Goal: Transaction & Acquisition: Obtain resource

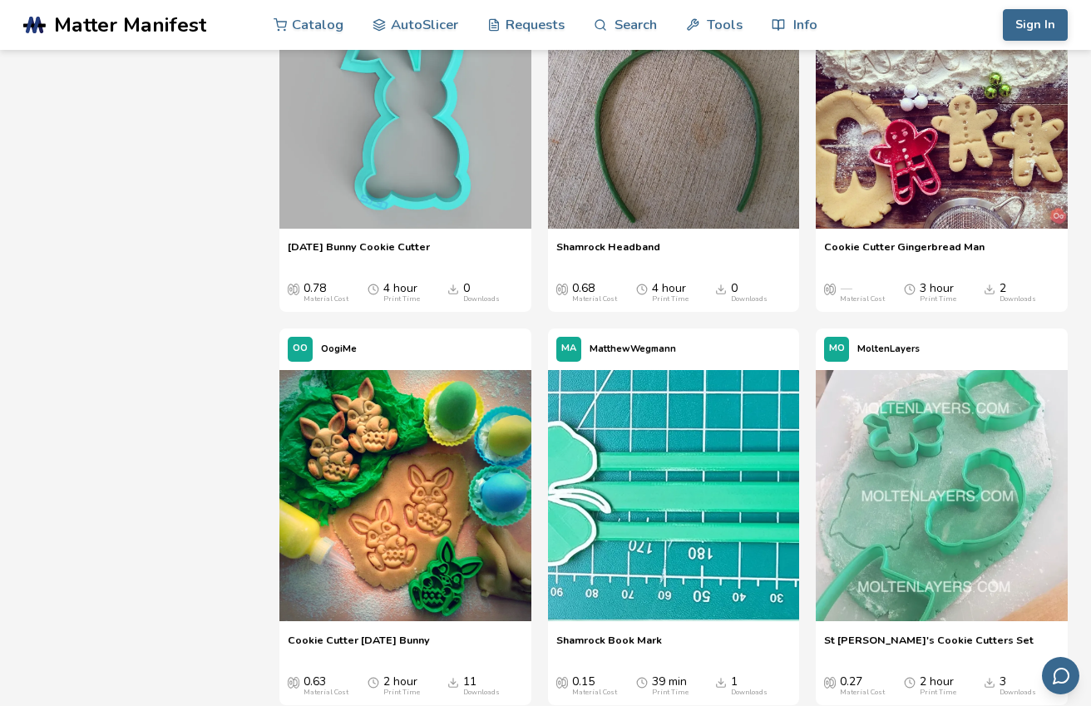
scroll to position [5972, 0]
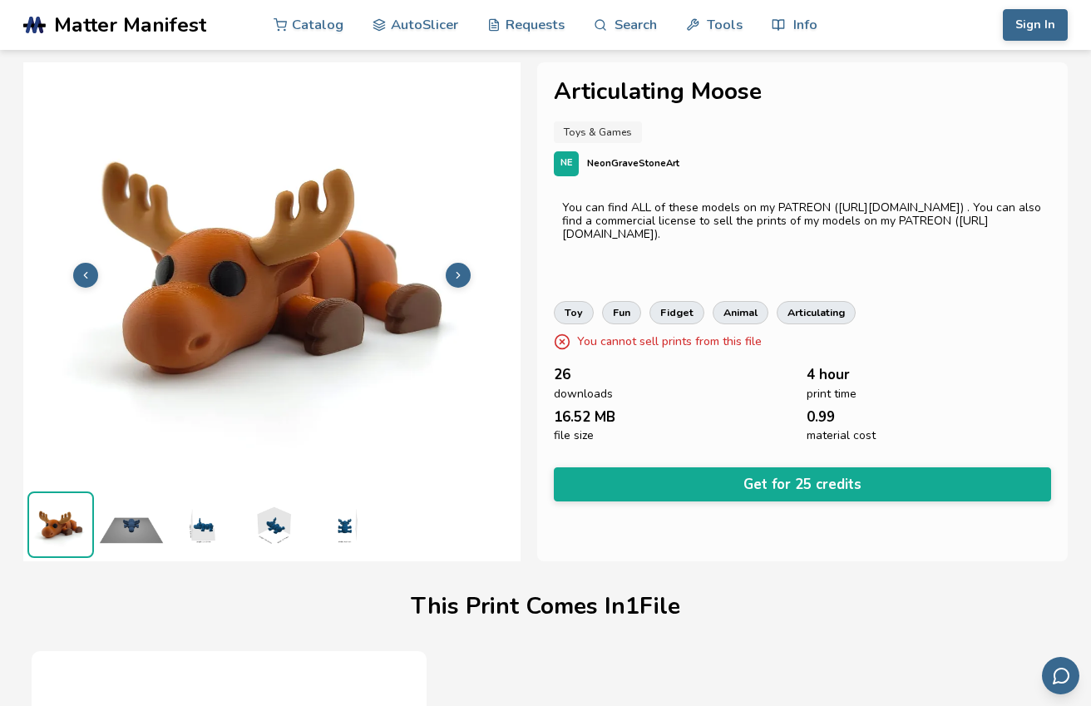
click at [465, 274] on button at bounding box center [458, 275] width 25 height 25
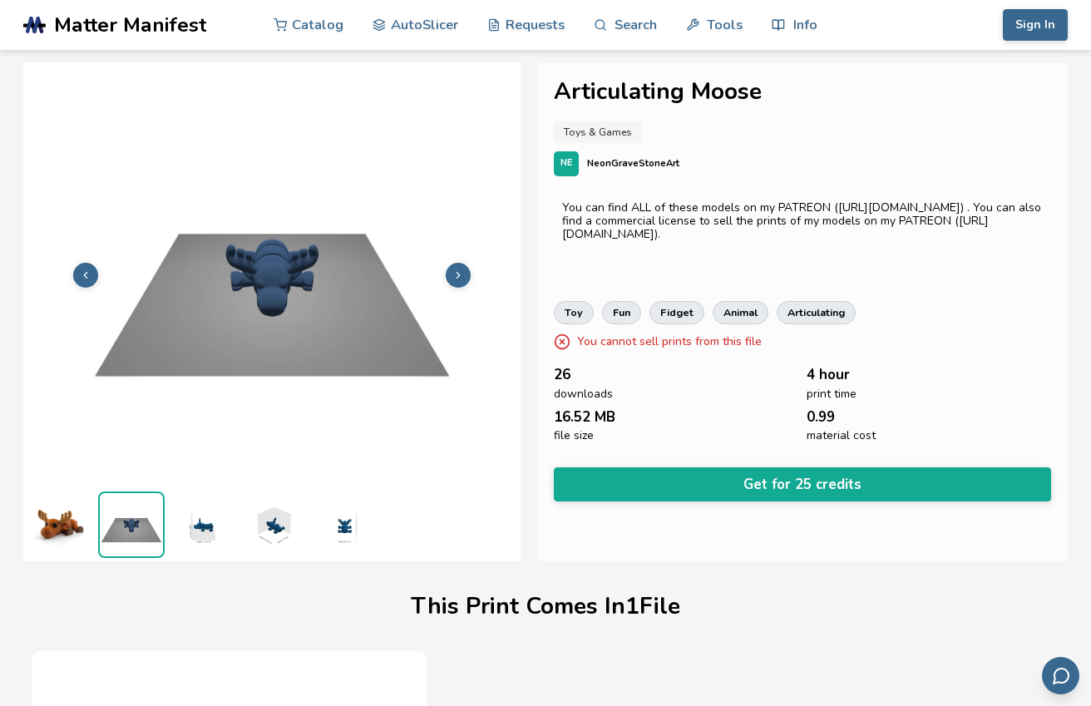
click at [465, 274] on button at bounding box center [458, 275] width 25 height 25
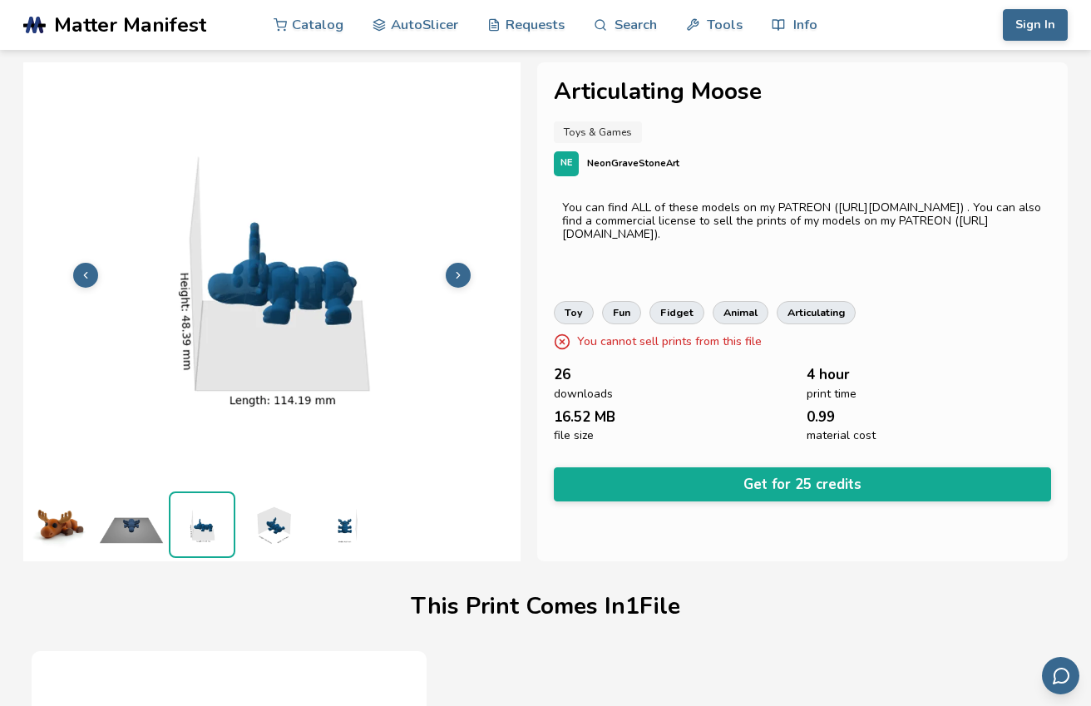
click at [465, 274] on button at bounding box center [458, 275] width 25 height 25
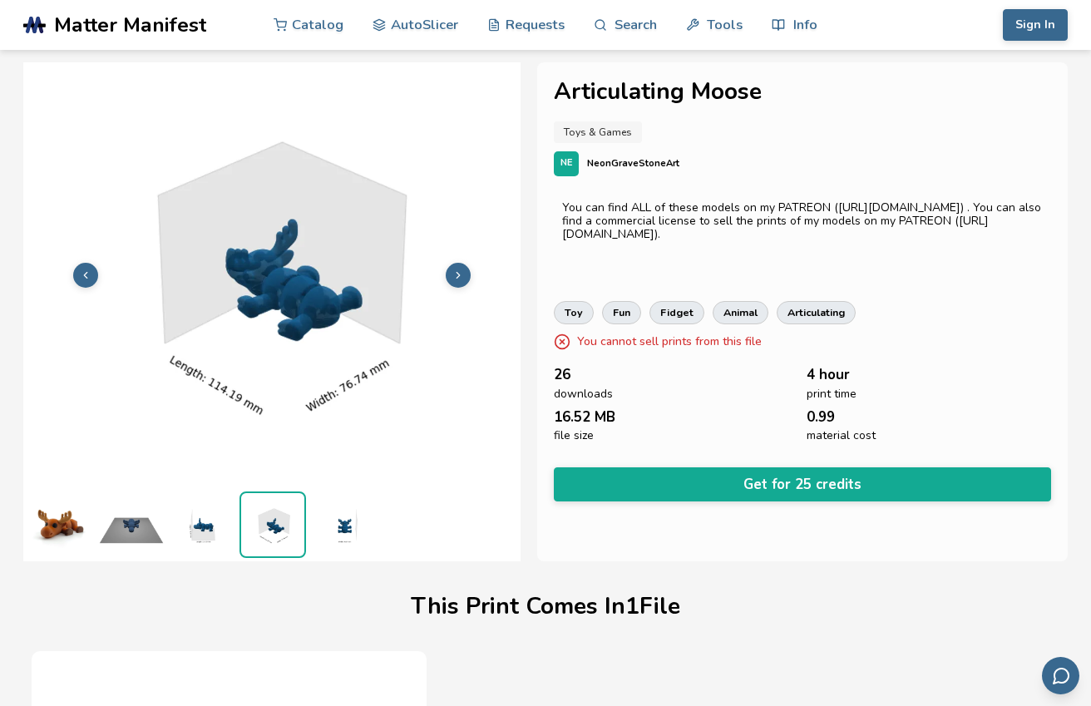
click at [465, 274] on button at bounding box center [458, 275] width 25 height 25
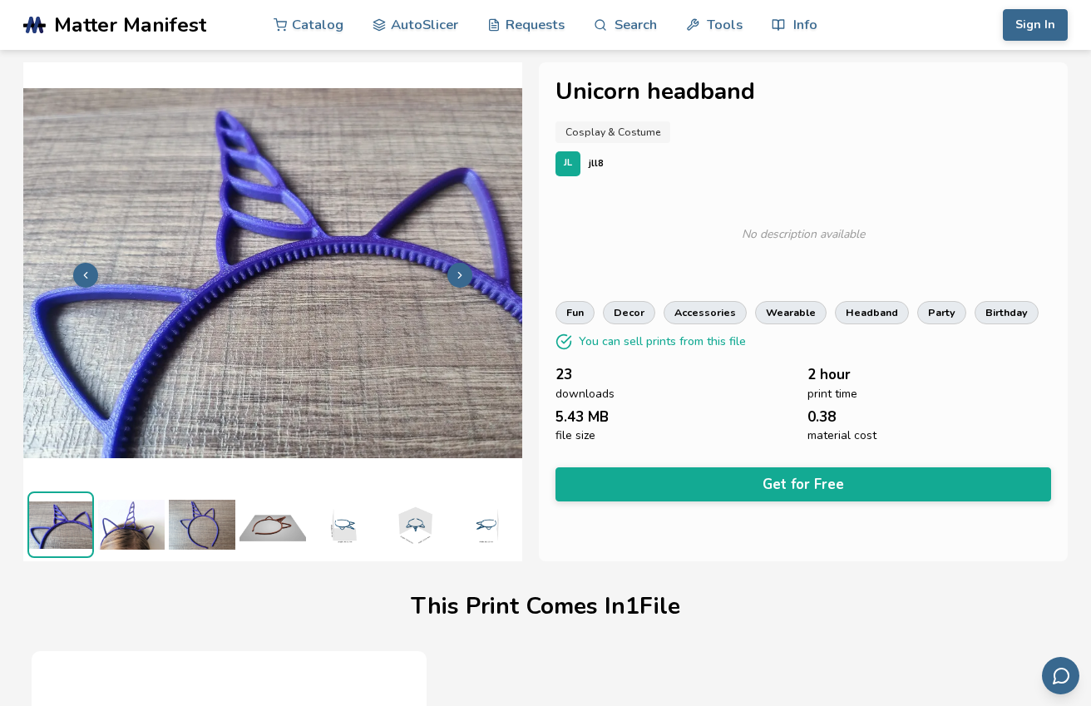
click at [452, 282] on button at bounding box center [460, 275] width 25 height 25
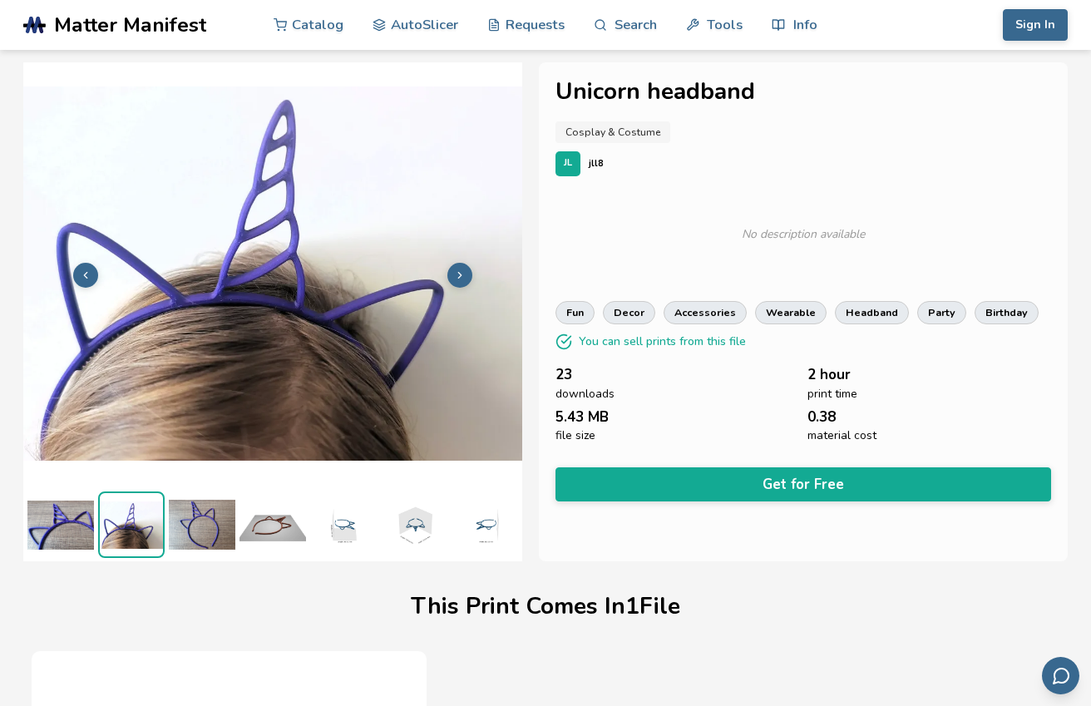
click at [452, 282] on button at bounding box center [460, 275] width 25 height 25
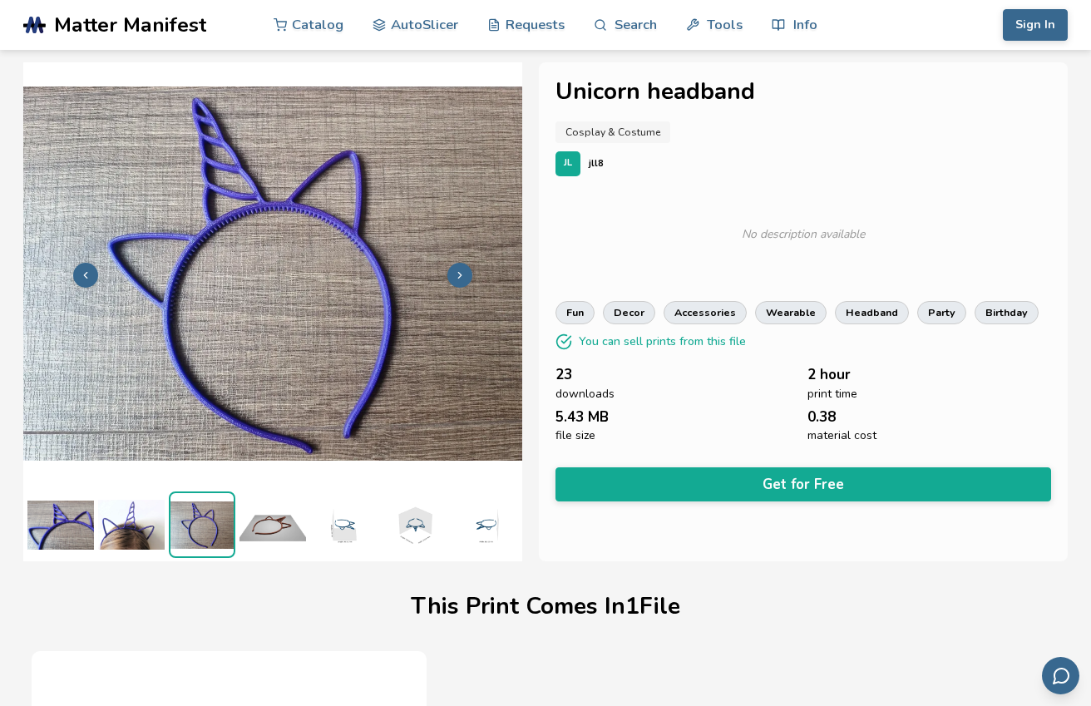
click at [452, 282] on button at bounding box center [460, 275] width 25 height 25
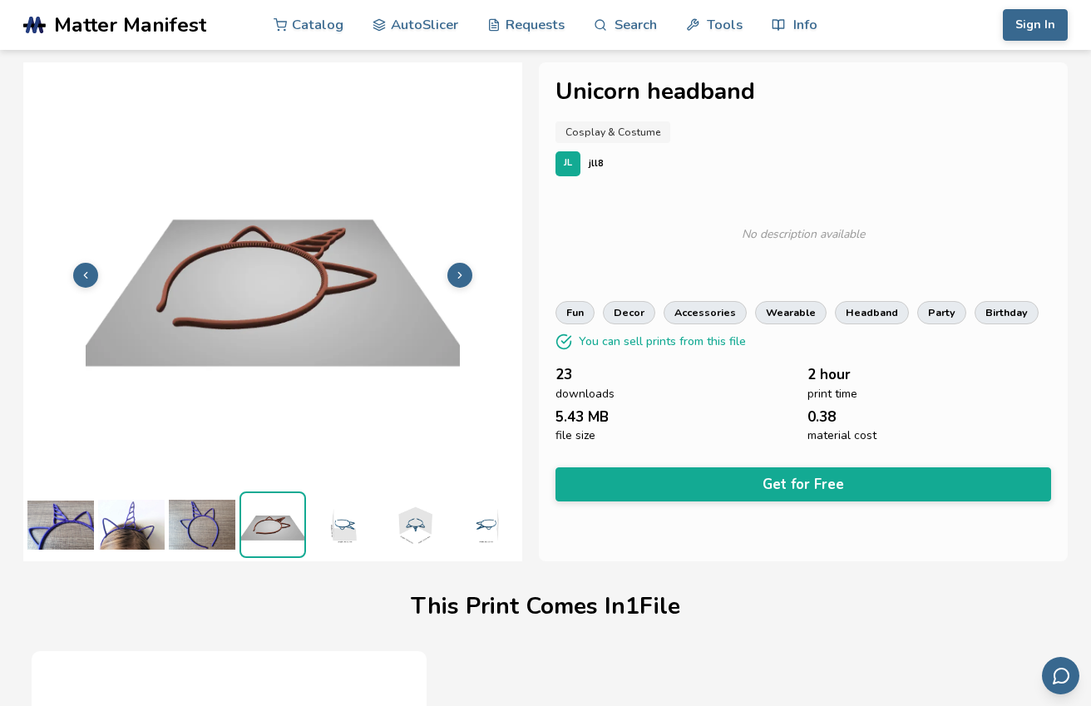
click at [452, 282] on button at bounding box center [460, 275] width 25 height 25
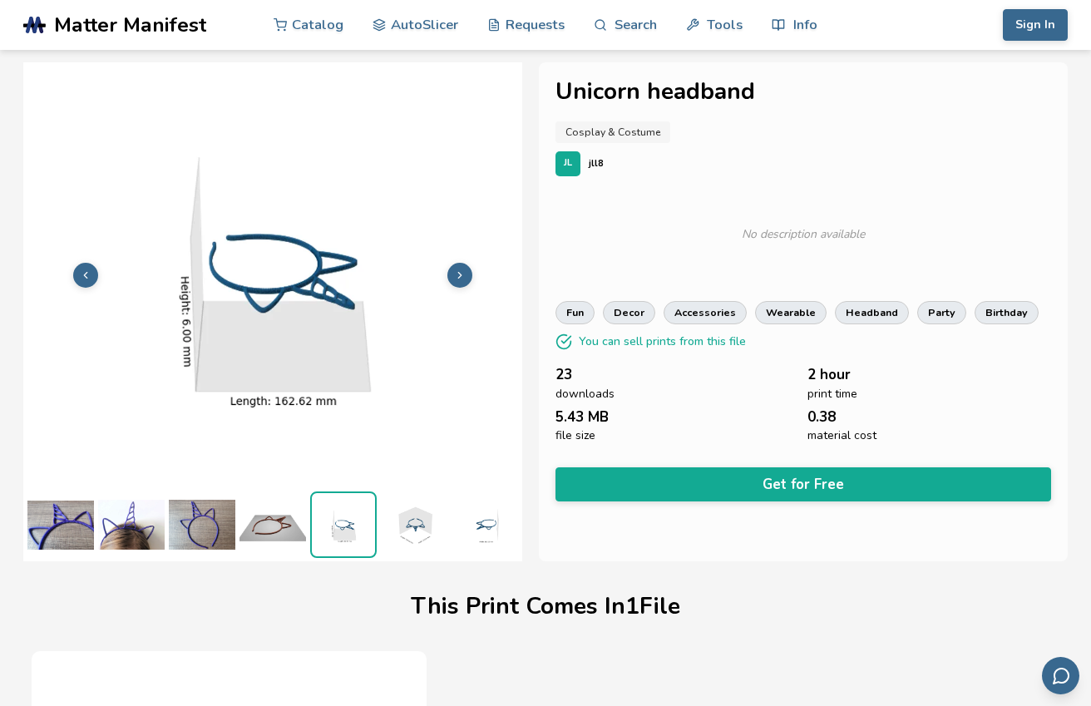
click at [452, 282] on button at bounding box center [460, 275] width 25 height 25
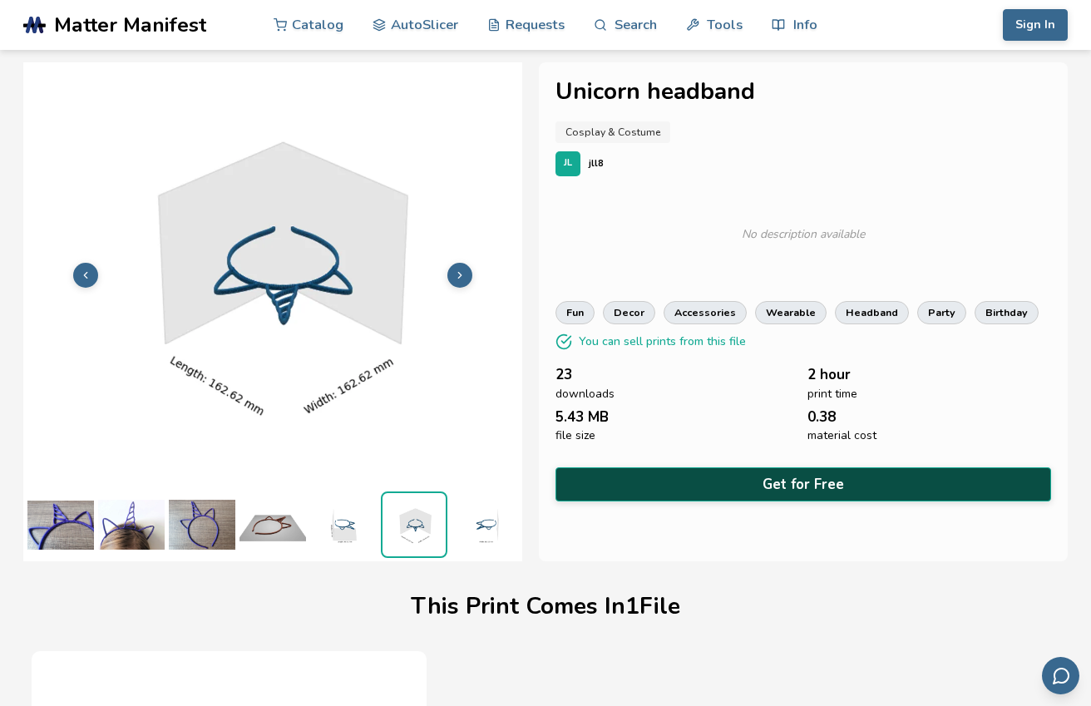
click at [749, 489] on button "Get for Free" at bounding box center [804, 484] width 496 height 34
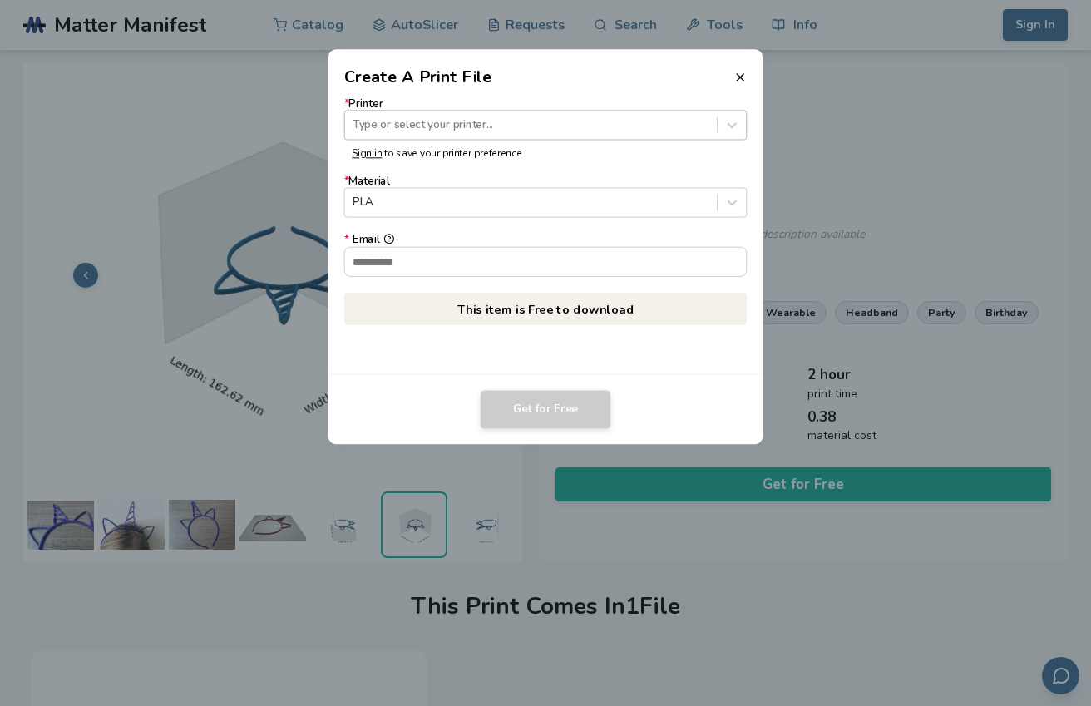
click at [494, 123] on div at bounding box center [531, 125] width 356 height 16
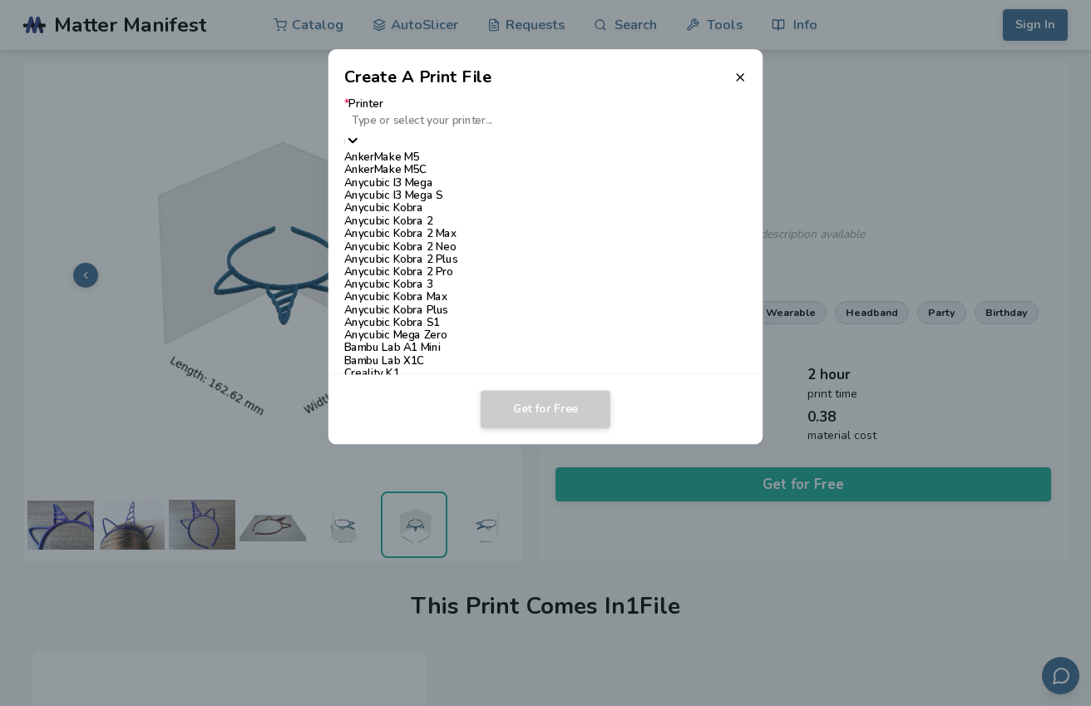
click at [458, 157] on div "AnkerMake M5" at bounding box center [545, 157] width 403 height 12
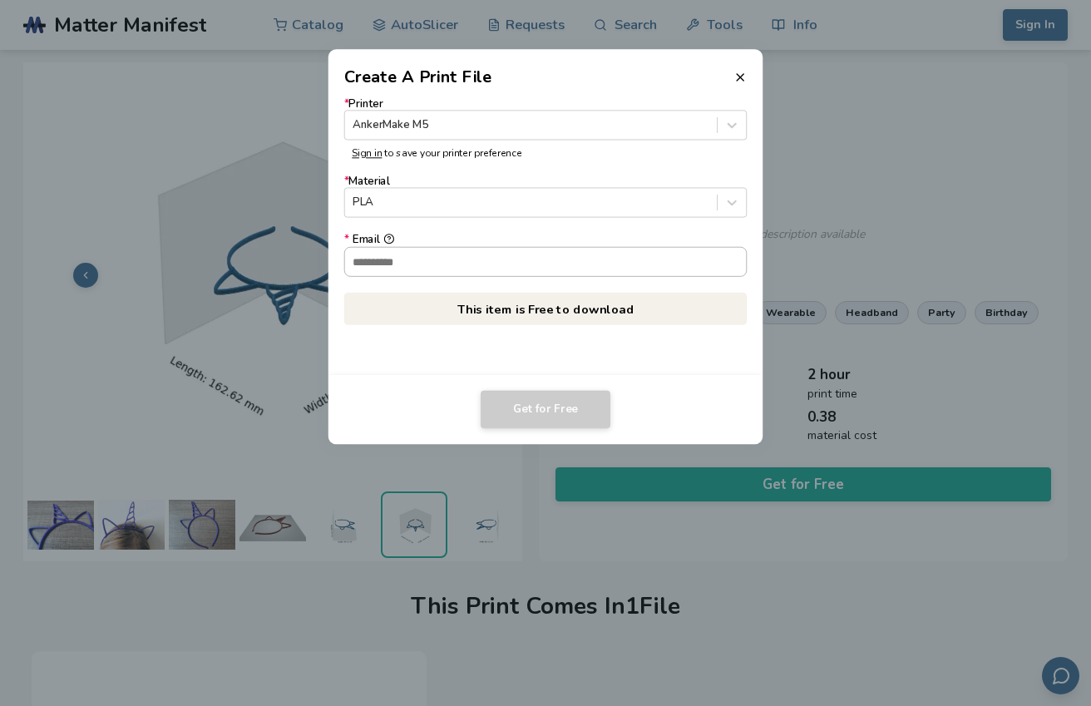
click at [437, 270] on input "* Email" at bounding box center [546, 261] width 402 height 28
type input "**********"
click at [575, 416] on button "Get for Free" at bounding box center [546, 410] width 130 height 38
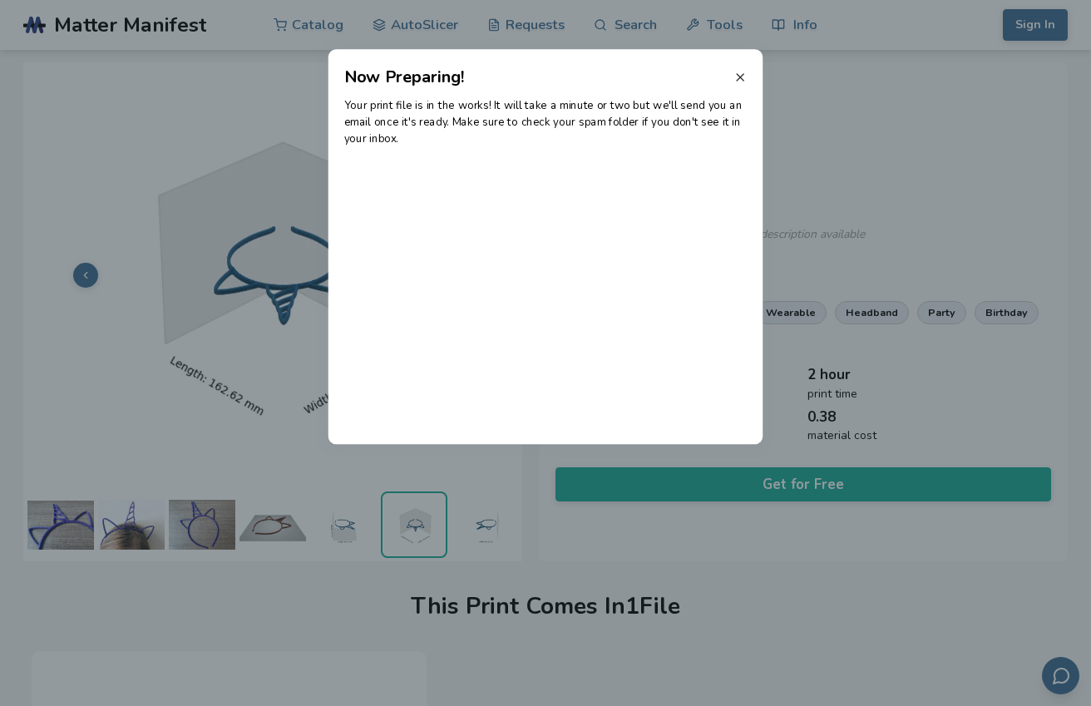
click at [742, 76] on icon at bounding box center [740, 77] width 13 height 13
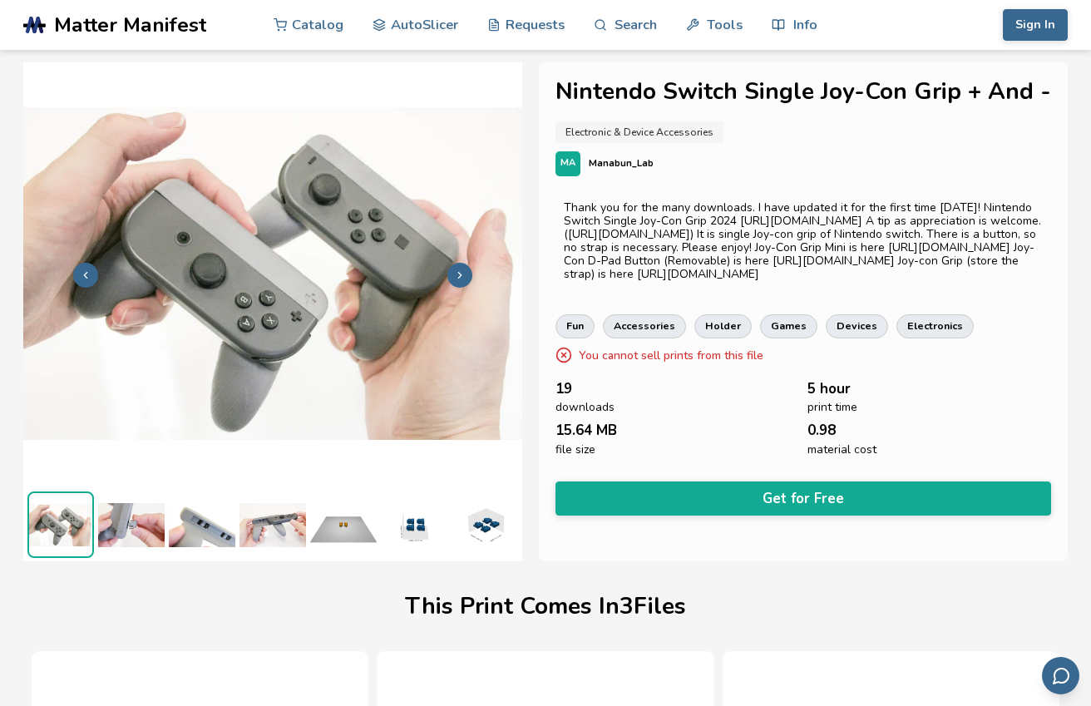
click at [466, 279] on button at bounding box center [460, 275] width 25 height 25
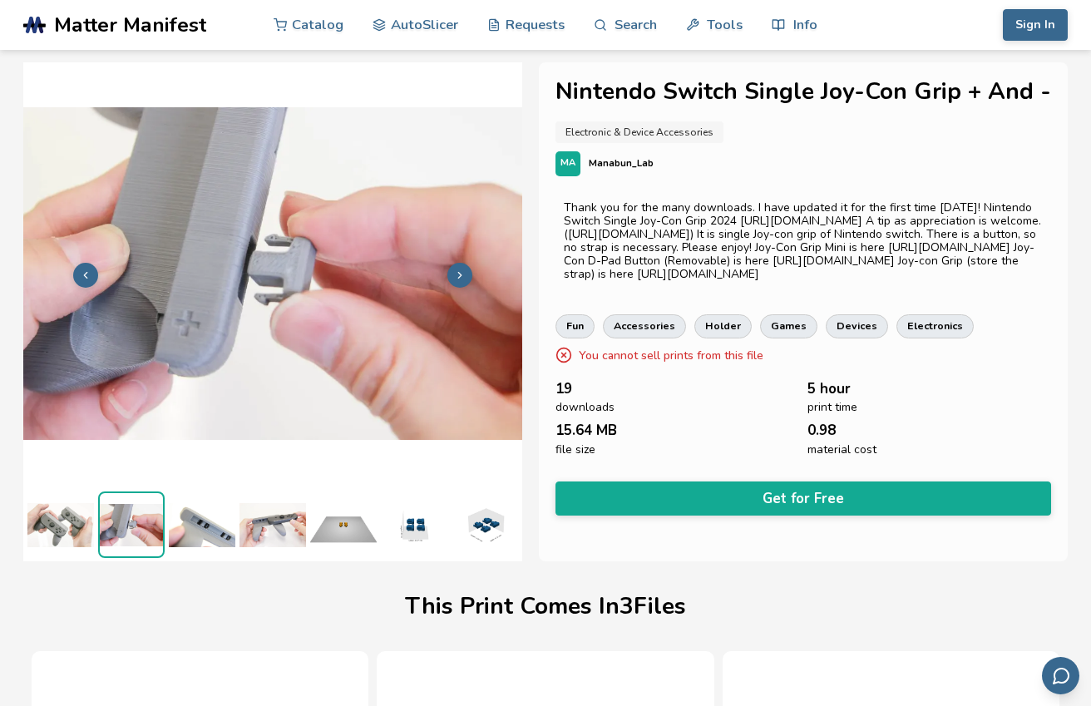
click at [466, 279] on button at bounding box center [460, 275] width 25 height 25
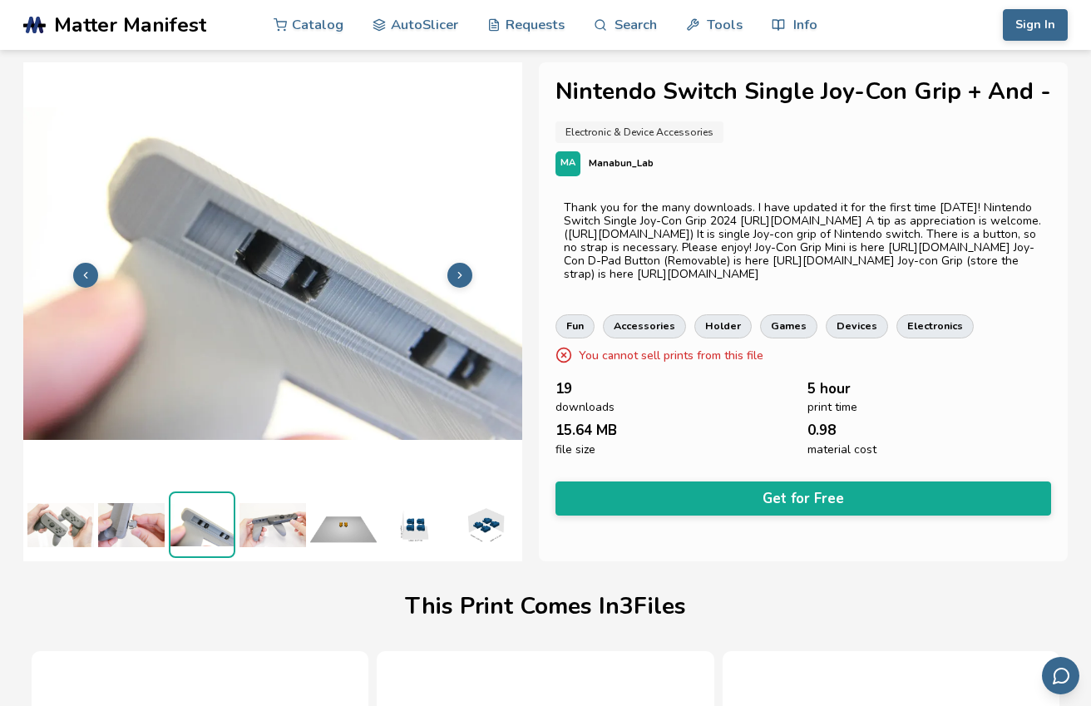
click at [466, 279] on button at bounding box center [460, 275] width 25 height 25
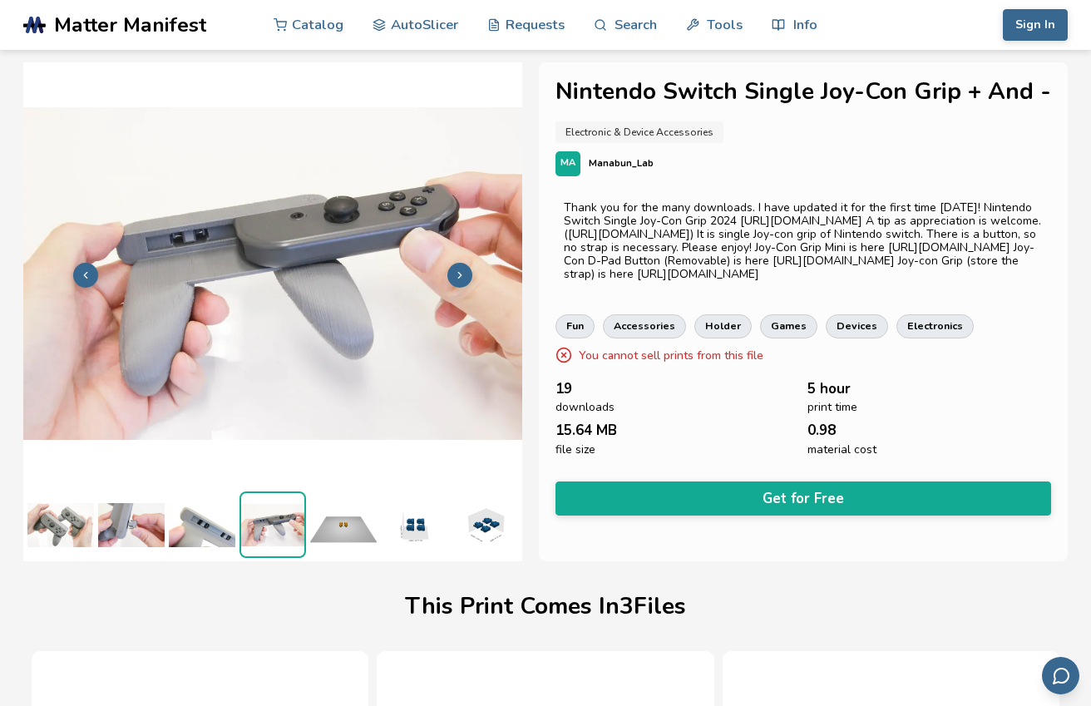
click at [466, 279] on button at bounding box center [460, 275] width 25 height 25
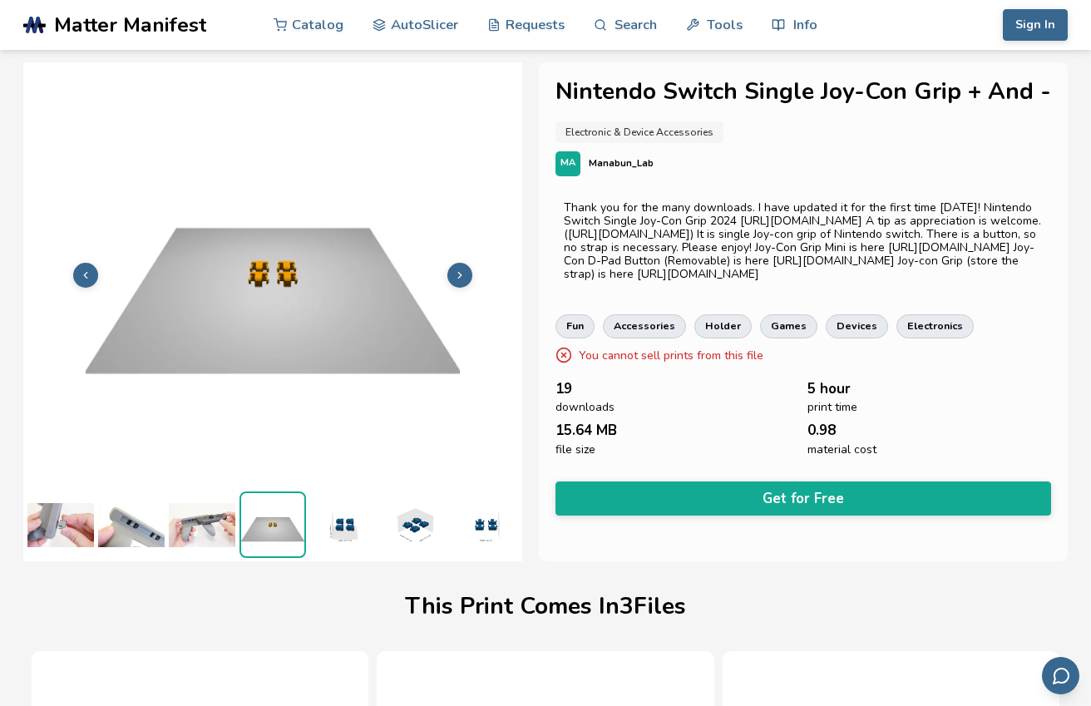
click at [466, 279] on button at bounding box center [460, 275] width 25 height 25
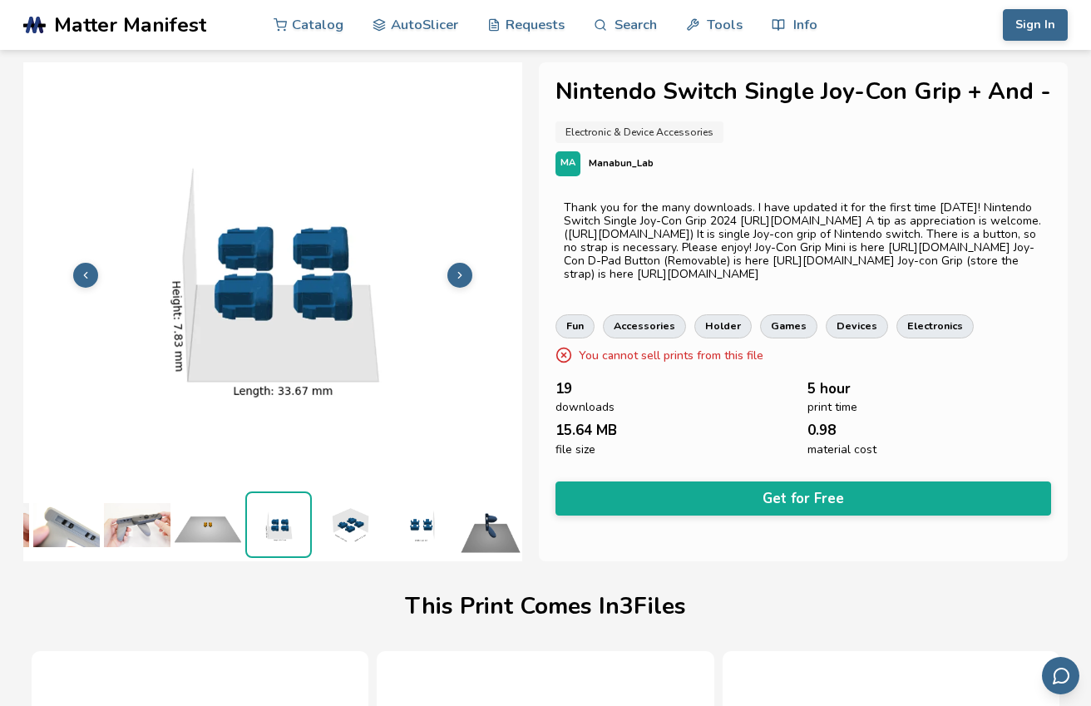
scroll to position [0, 141]
click at [466, 279] on button at bounding box center [460, 275] width 25 height 25
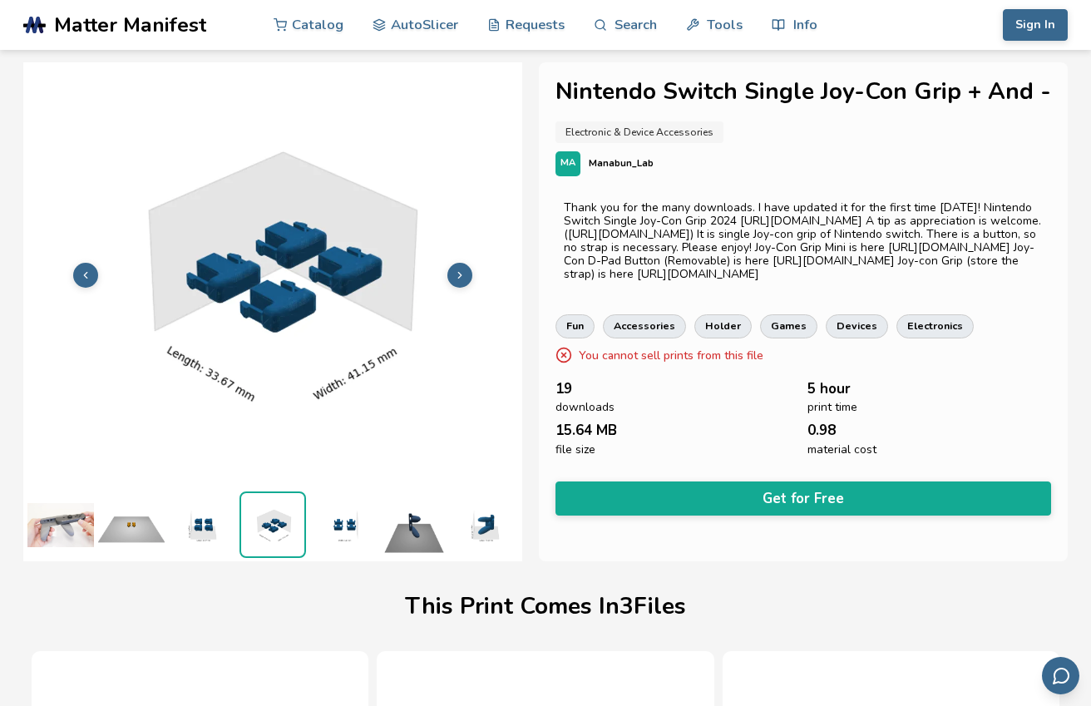
click at [466, 279] on button at bounding box center [460, 275] width 25 height 25
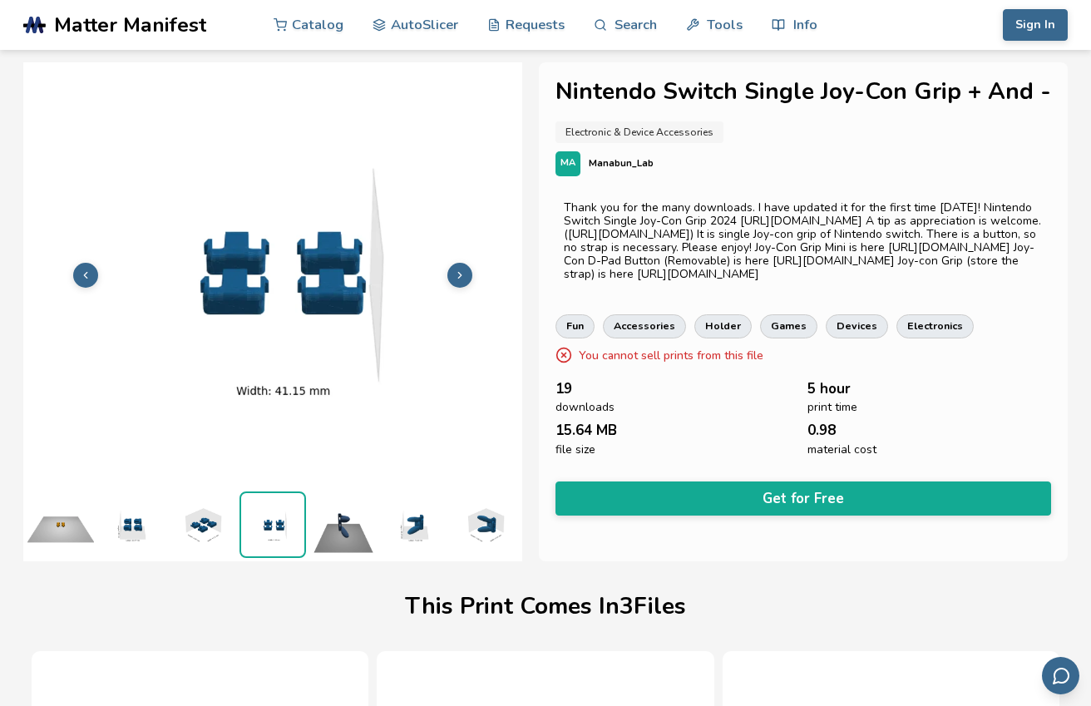
click at [466, 279] on button at bounding box center [460, 275] width 25 height 25
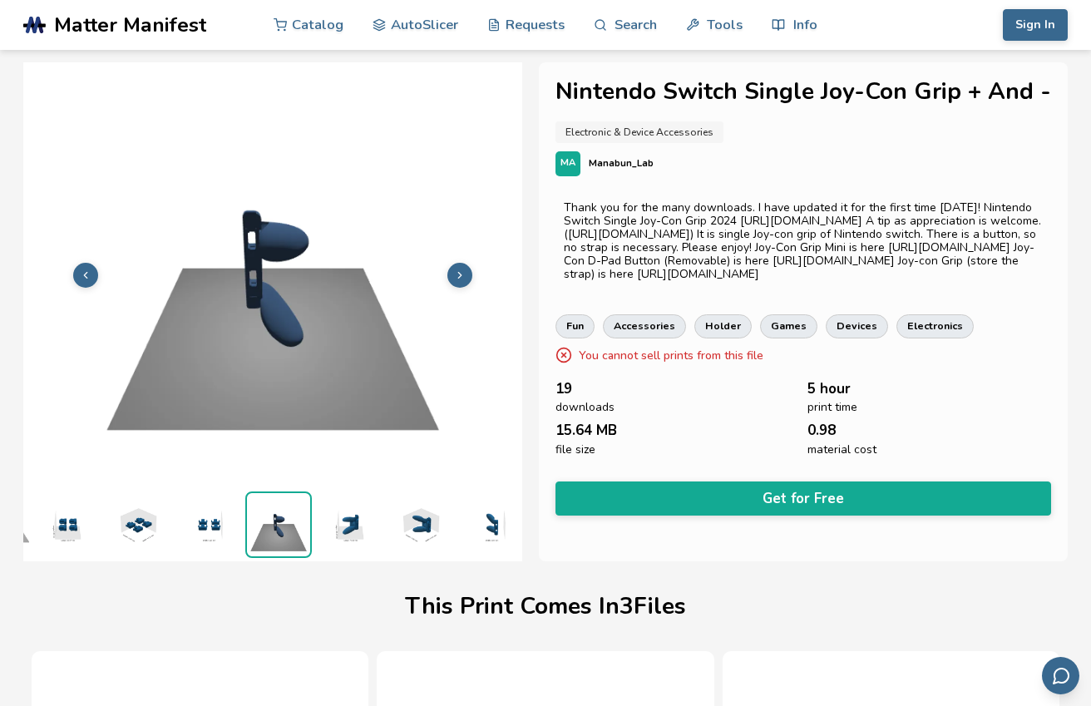
scroll to position [0, 354]
click at [466, 279] on button at bounding box center [460, 275] width 25 height 25
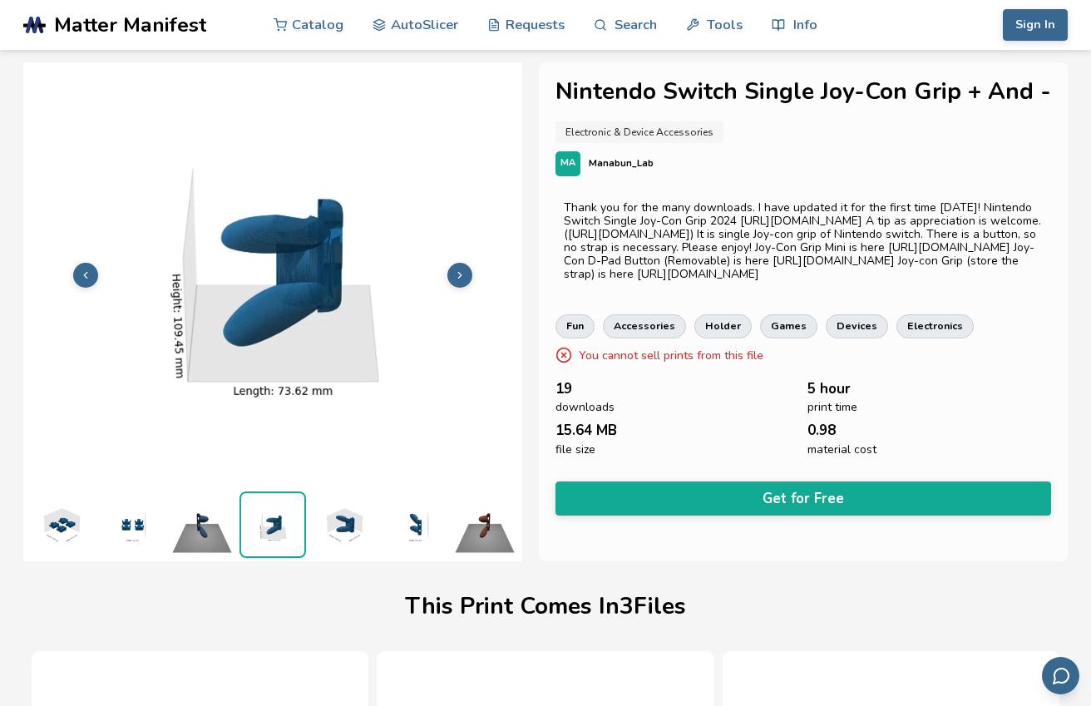
click at [466, 279] on button at bounding box center [460, 275] width 25 height 25
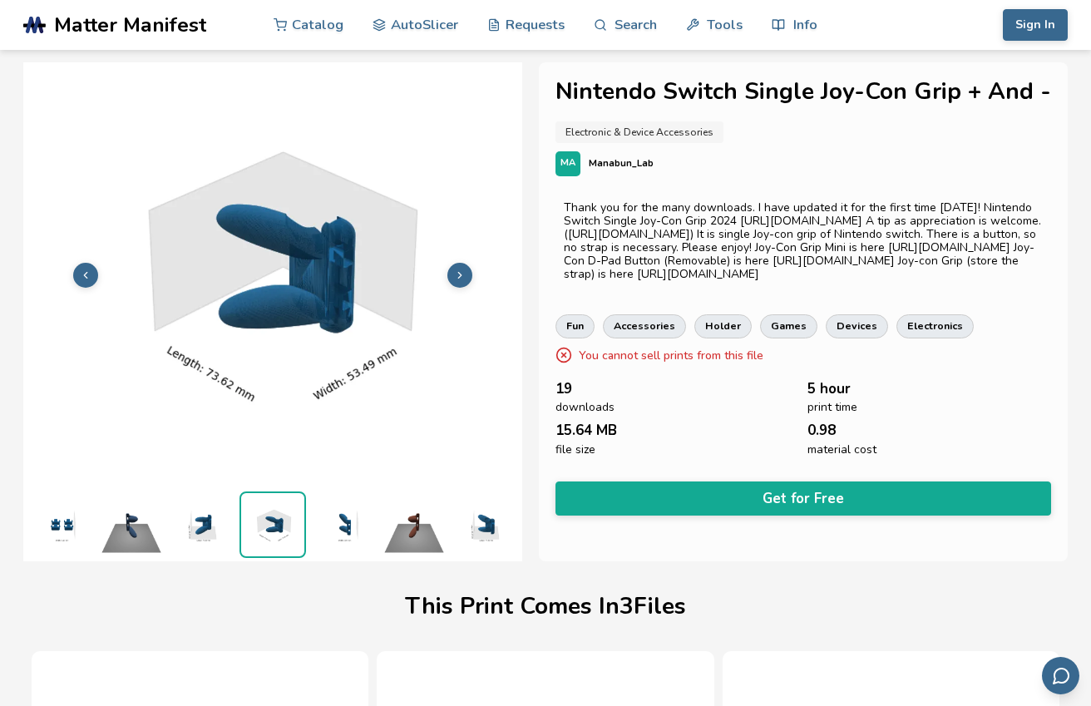
click at [466, 279] on button at bounding box center [460, 275] width 25 height 25
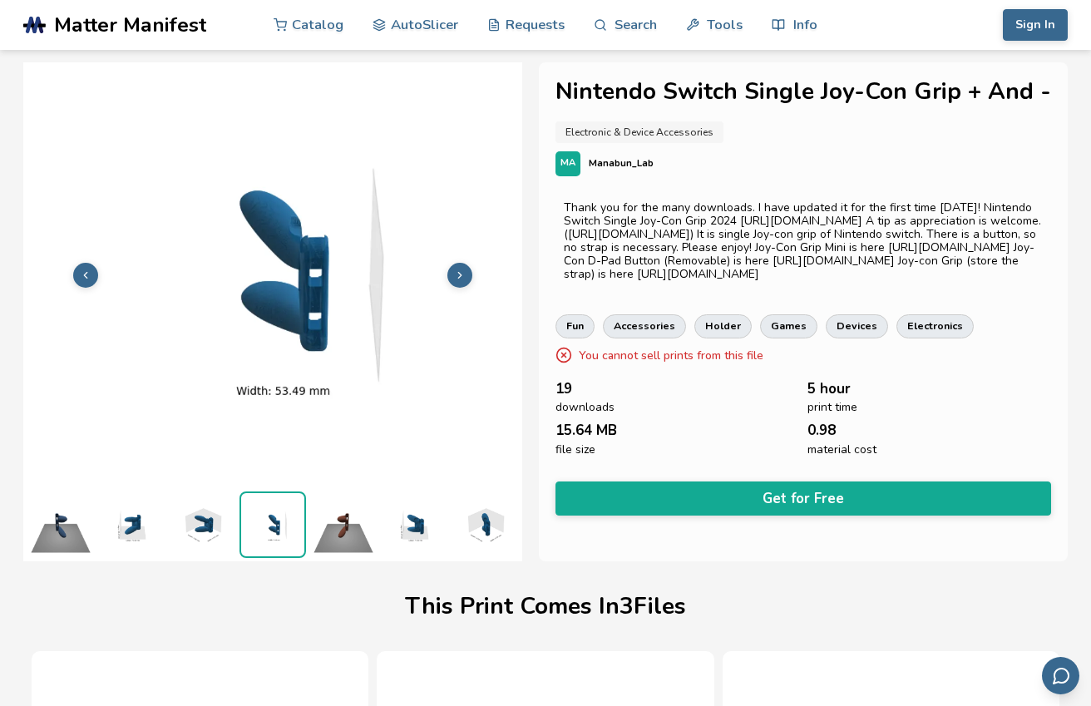
click at [466, 279] on button at bounding box center [460, 275] width 25 height 25
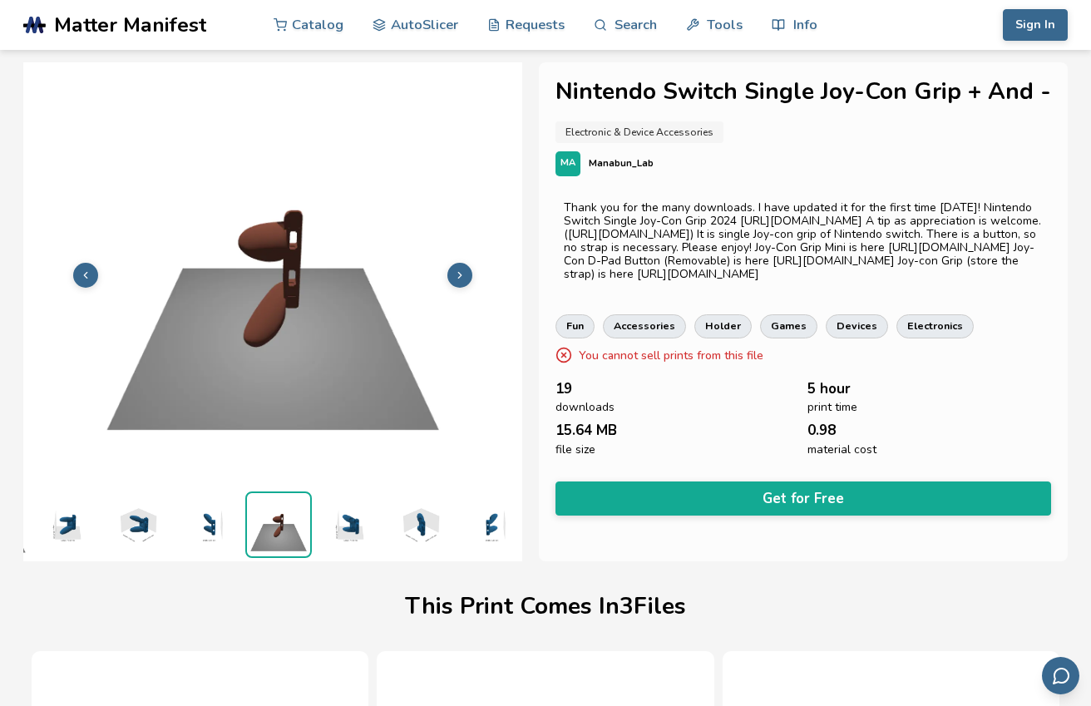
scroll to position [0, 636]
click at [466, 279] on button at bounding box center [460, 275] width 25 height 25
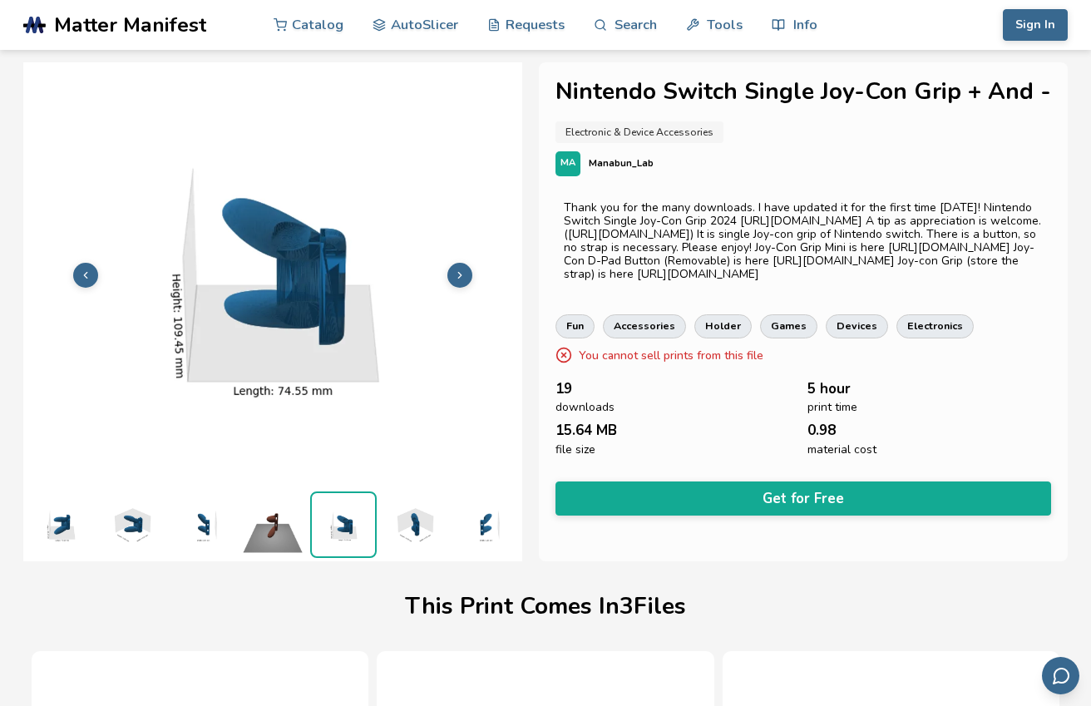
click at [466, 279] on button at bounding box center [460, 275] width 25 height 25
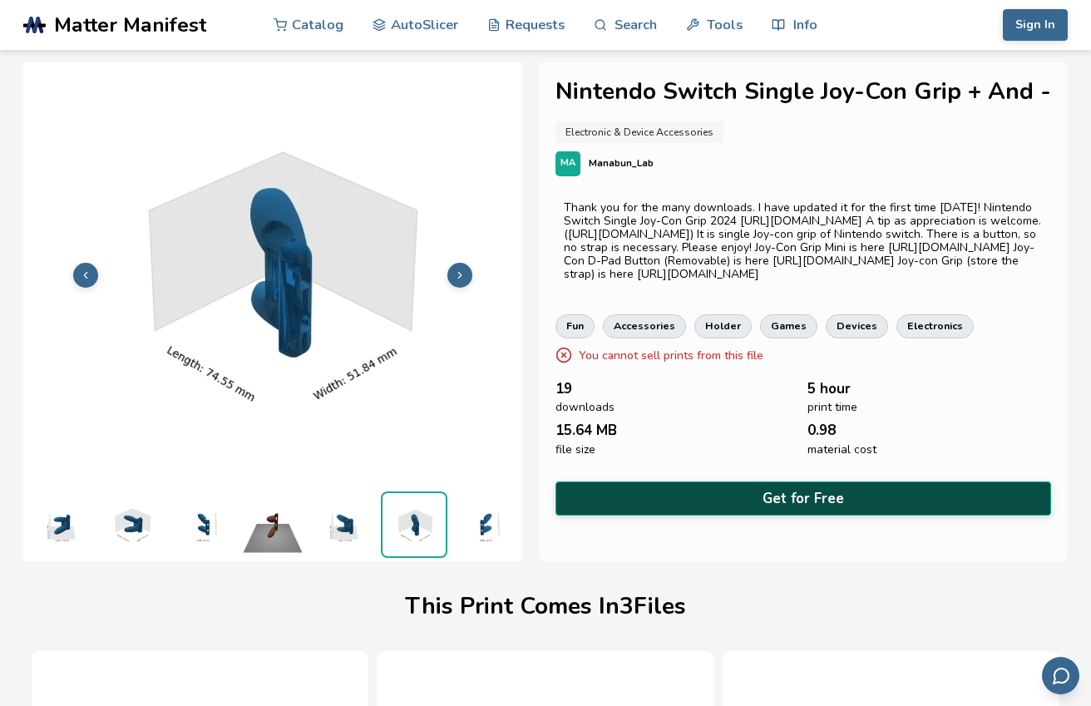
click at [690, 503] on button "Get for Free" at bounding box center [804, 499] width 496 height 34
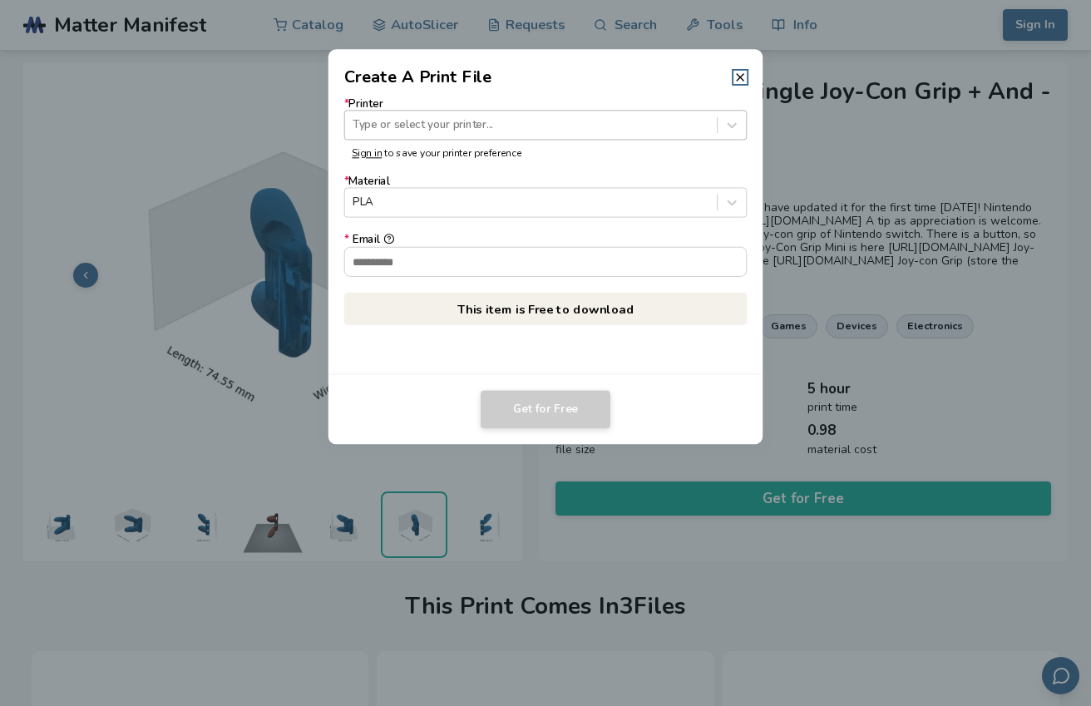
click at [476, 127] on div at bounding box center [531, 125] width 356 height 16
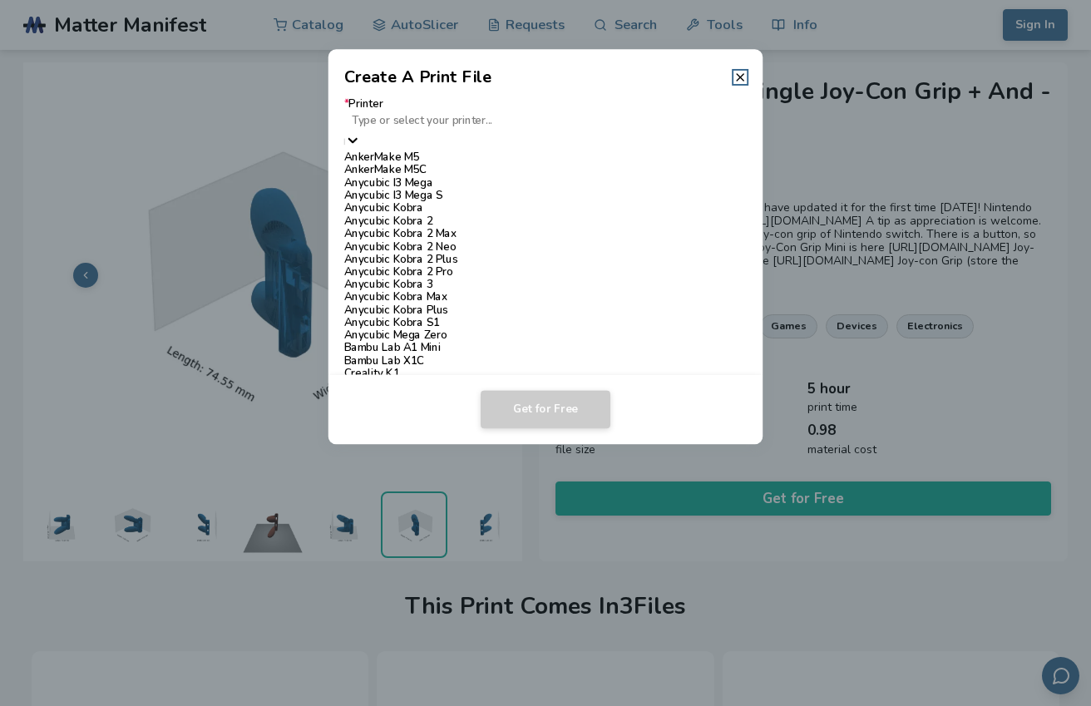
click at [462, 154] on div "AnkerMake M5" at bounding box center [545, 157] width 403 height 12
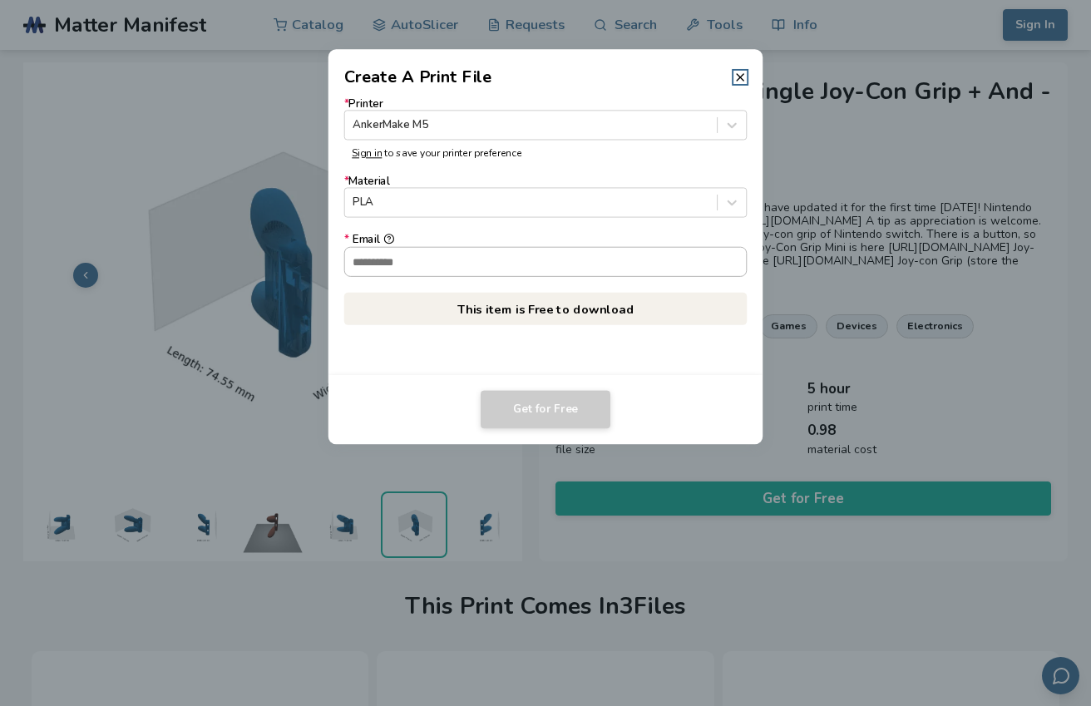
click at [442, 260] on input "* Email" at bounding box center [546, 261] width 402 height 28
paste input "**********"
type input "**********"
click at [532, 407] on button "Get for Free" at bounding box center [546, 410] width 130 height 38
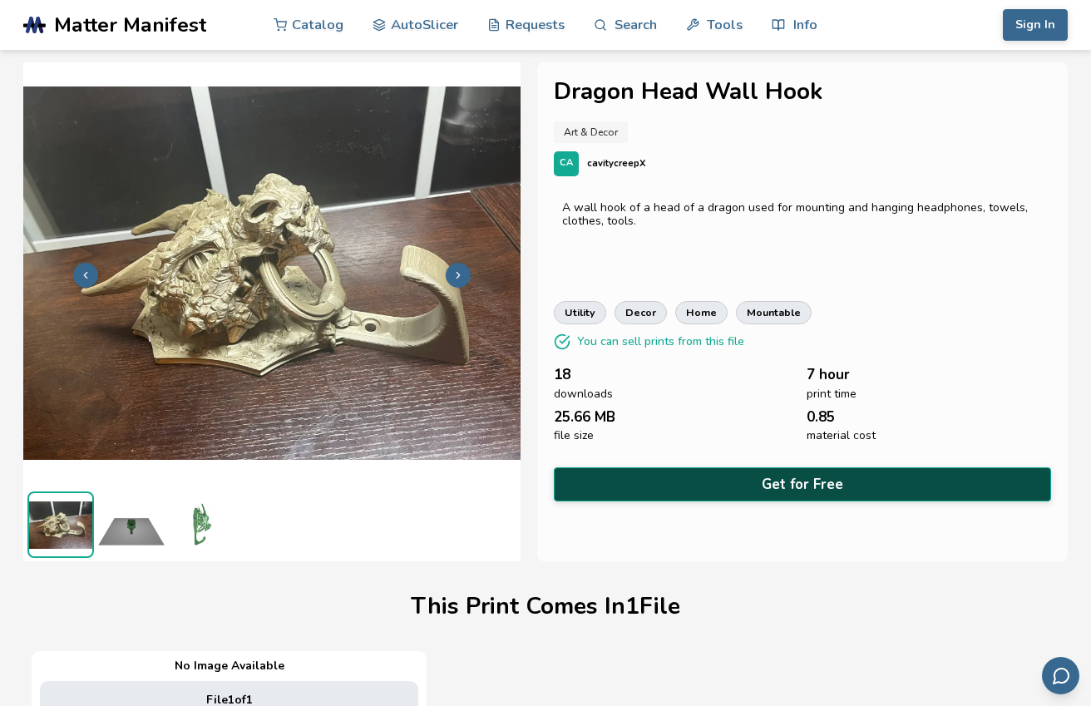
click at [697, 486] on button "Get for Free" at bounding box center [802, 484] width 497 height 34
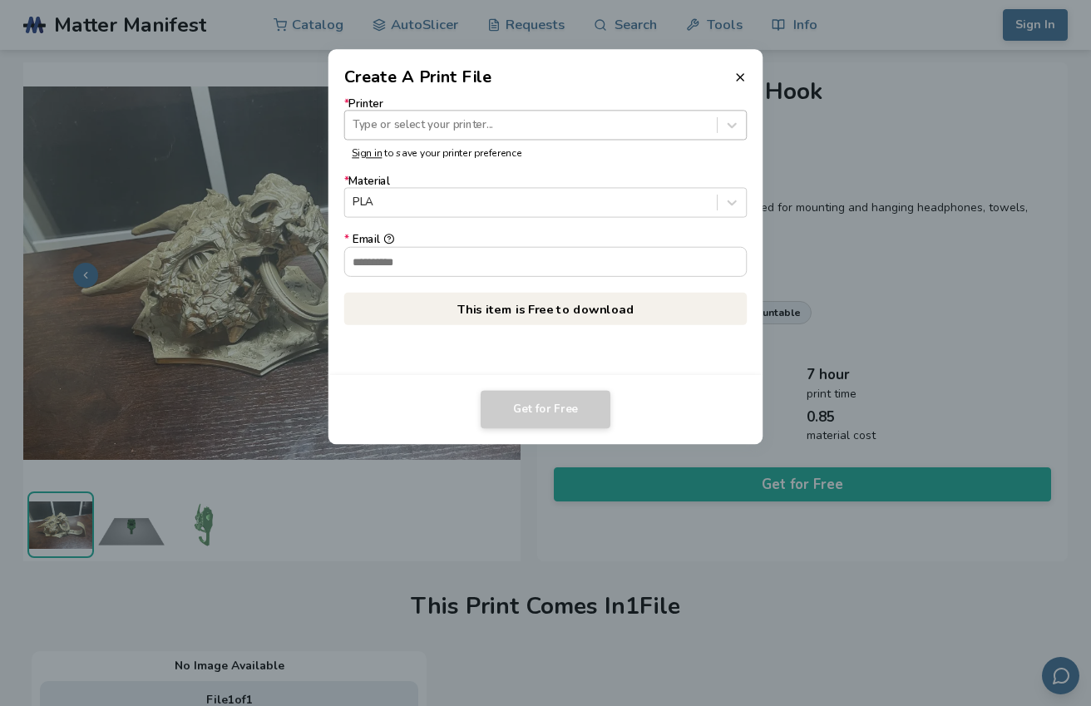
click at [467, 129] on div at bounding box center [531, 125] width 356 height 16
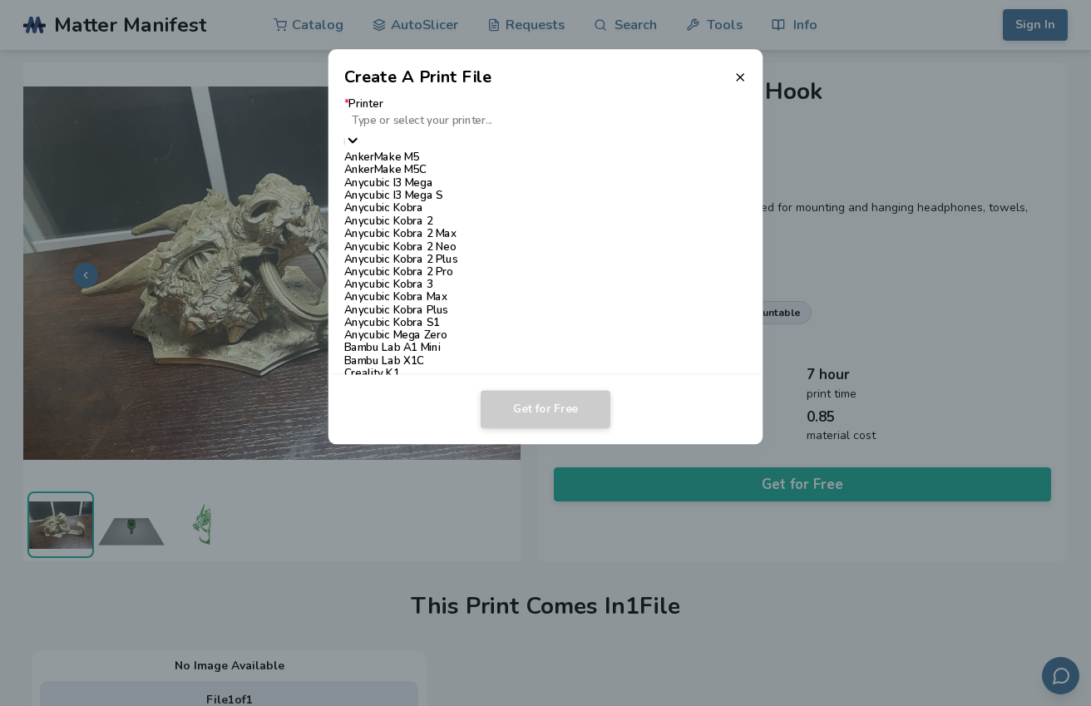
click at [455, 161] on div "AnkerMake M5" at bounding box center [545, 157] width 403 height 12
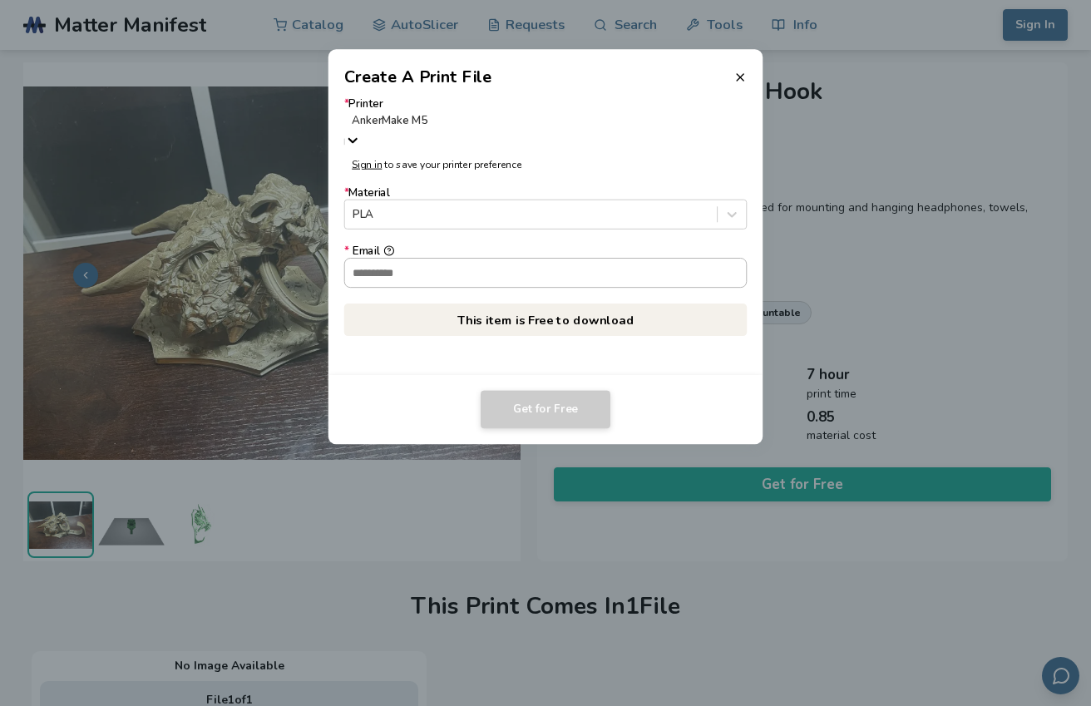
click at [453, 264] on input "* Email" at bounding box center [546, 273] width 402 height 28
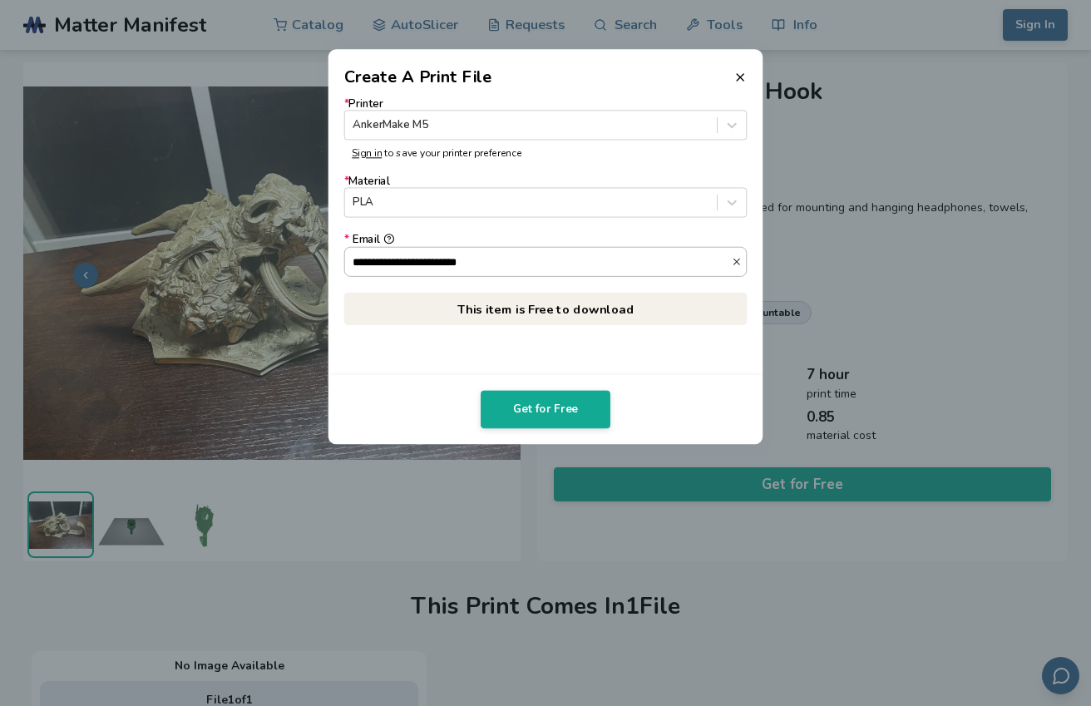
type input "**********"
click at [383, 234] on button "**********" at bounding box center [388, 239] width 11 height 11
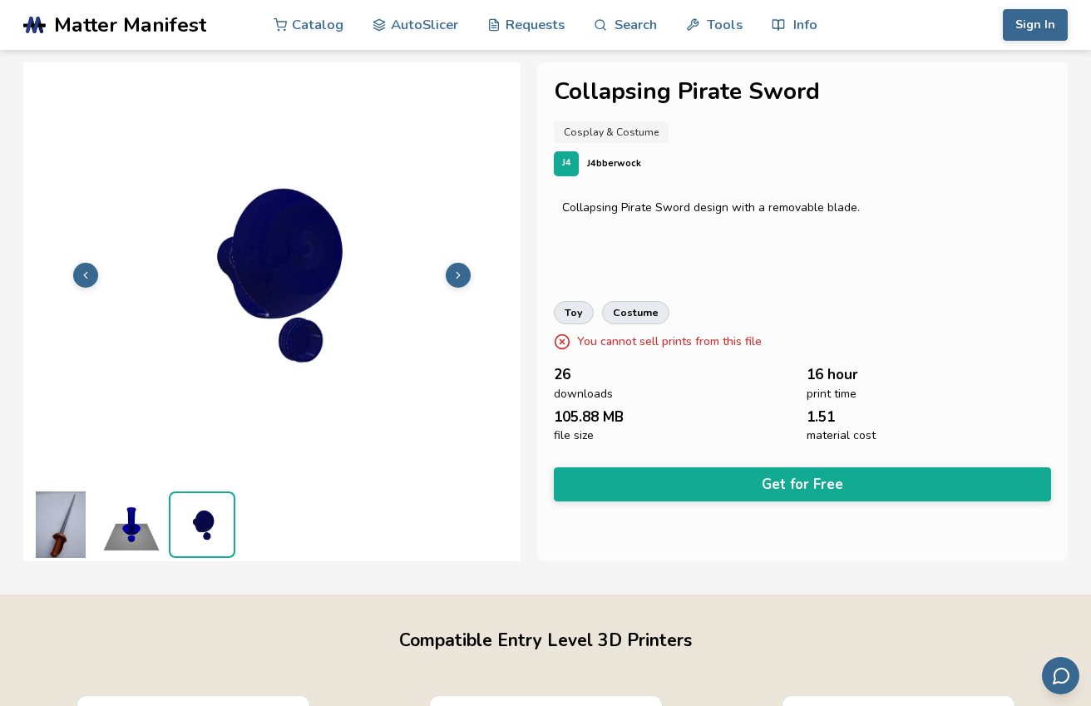
click at [464, 274] on button at bounding box center [458, 275] width 25 height 25
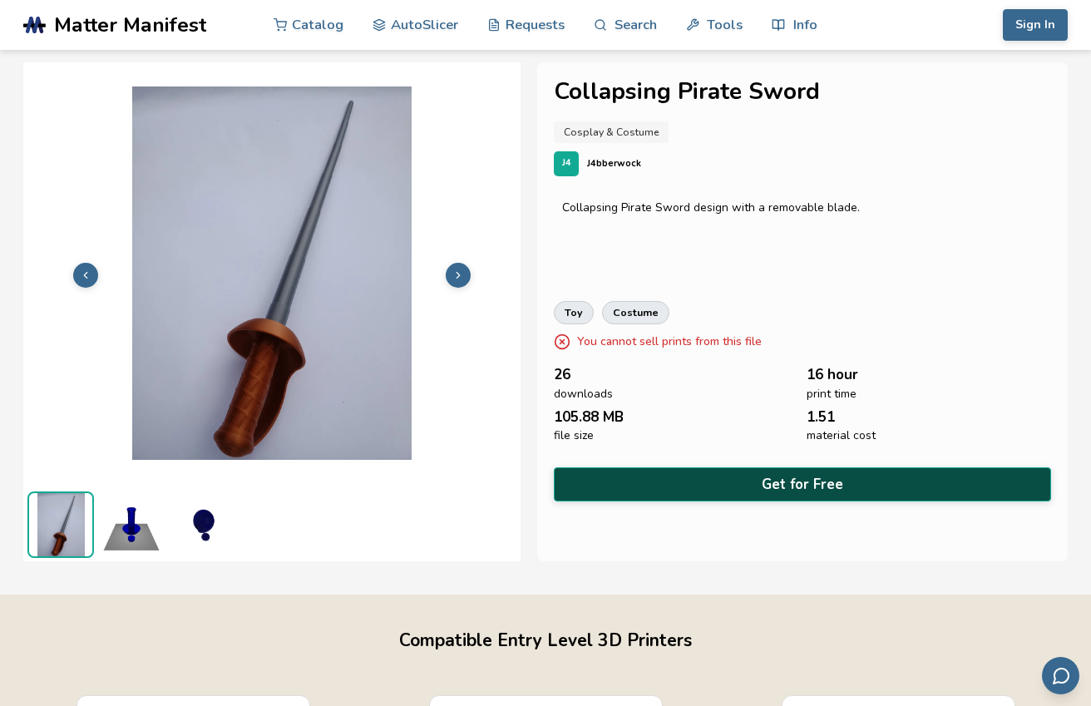
click at [656, 467] on button "Get for Free" at bounding box center [802, 484] width 497 height 34
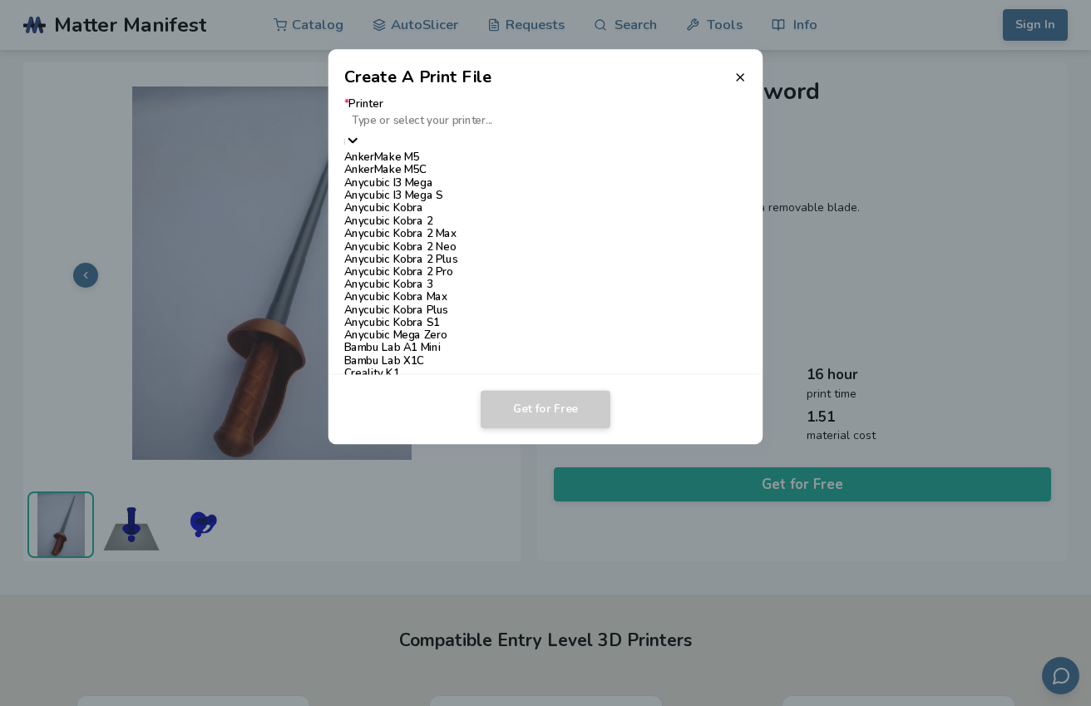
click at [489, 122] on div at bounding box center [546, 121] width 388 height 16
click at [470, 157] on div "AnkerMake M5" at bounding box center [545, 157] width 403 height 12
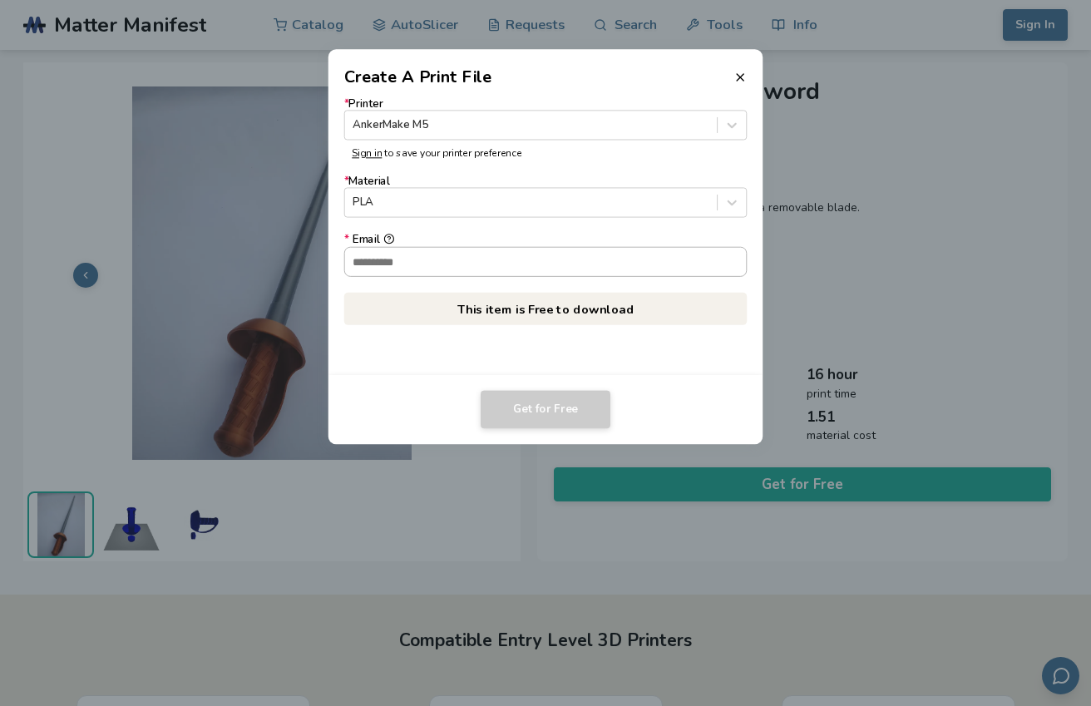
click at [437, 265] on input "* Email" at bounding box center [546, 261] width 402 height 28
paste input "**********"
type input "**********"
click at [527, 407] on button "Get for Free" at bounding box center [546, 410] width 130 height 38
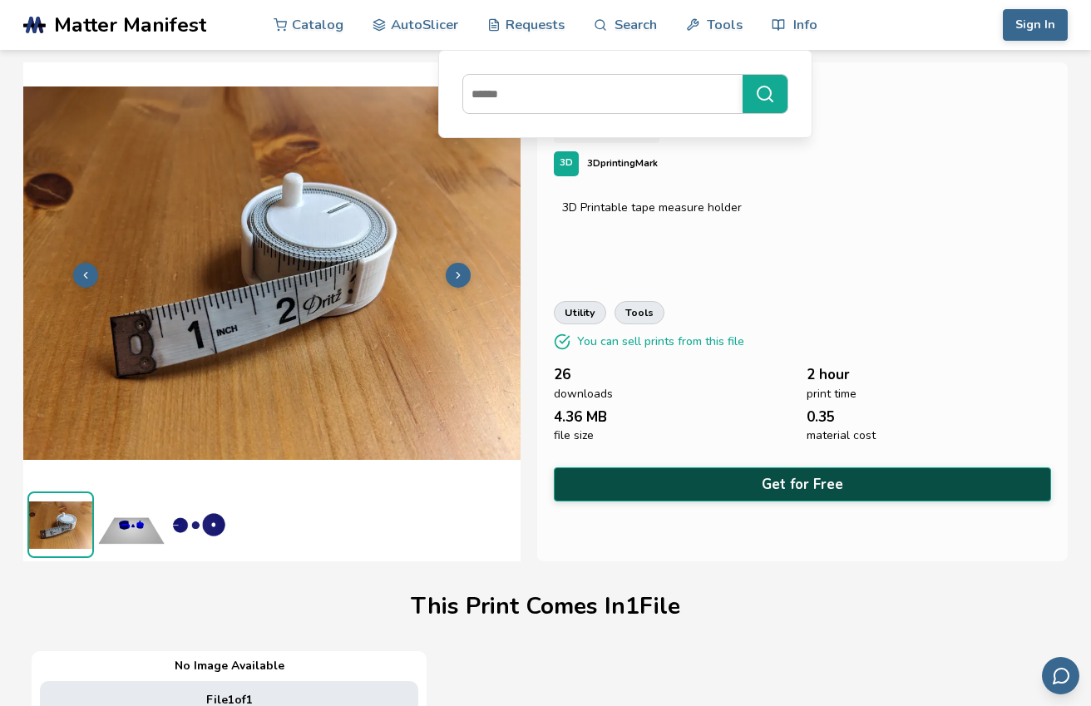
click at [720, 487] on button "Get for Free" at bounding box center [802, 484] width 497 height 34
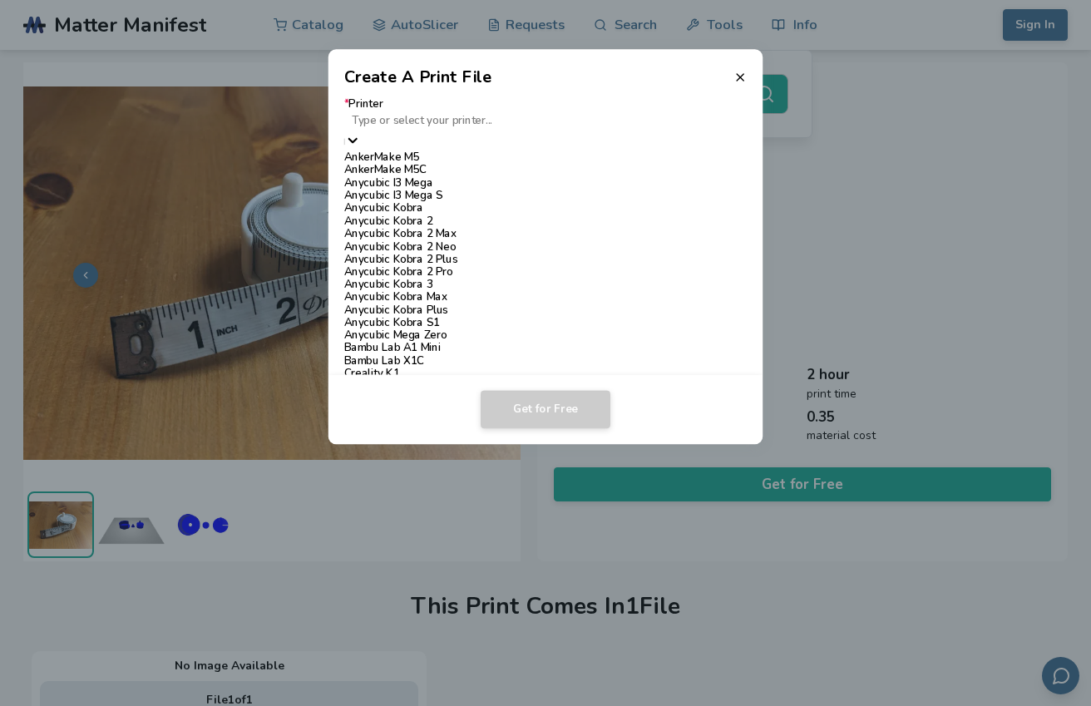
click at [459, 138] on div "Type or select your printer..." at bounding box center [545, 131] width 403 height 42
click at [458, 163] on div "AnkerMake M5" at bounding box center [545, 157] width 403 height 12
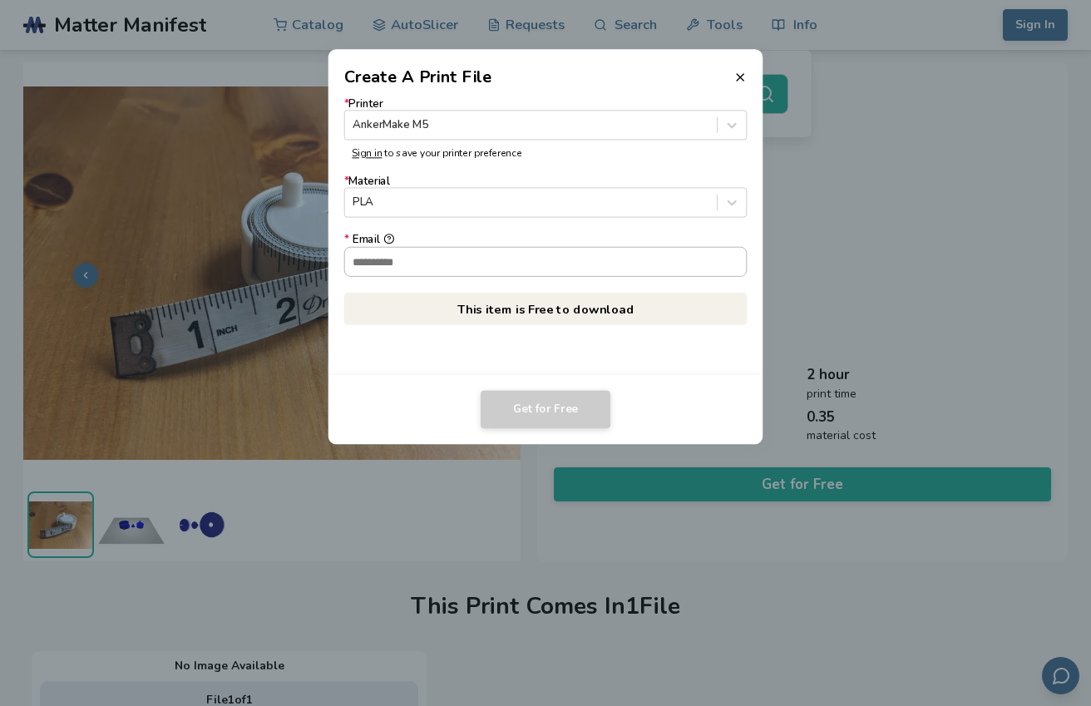
click at [449, 259] on input "* Email" at bounding box center [546, 261] width 402 height 28
paste input "**********"
type input "**********"
click at [537, 408] on button "Get for Free" at bounding box center [546, 410] width 130 height 38
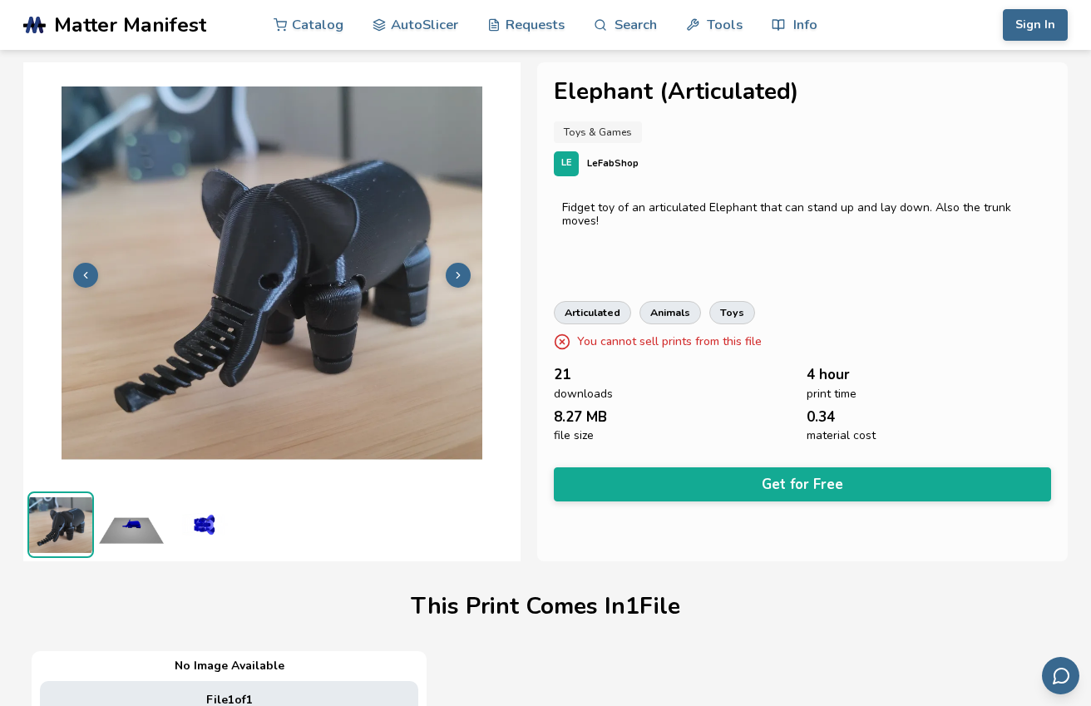
click at [464, 270] on button at bounding box center [458, 275] width 25 height 25
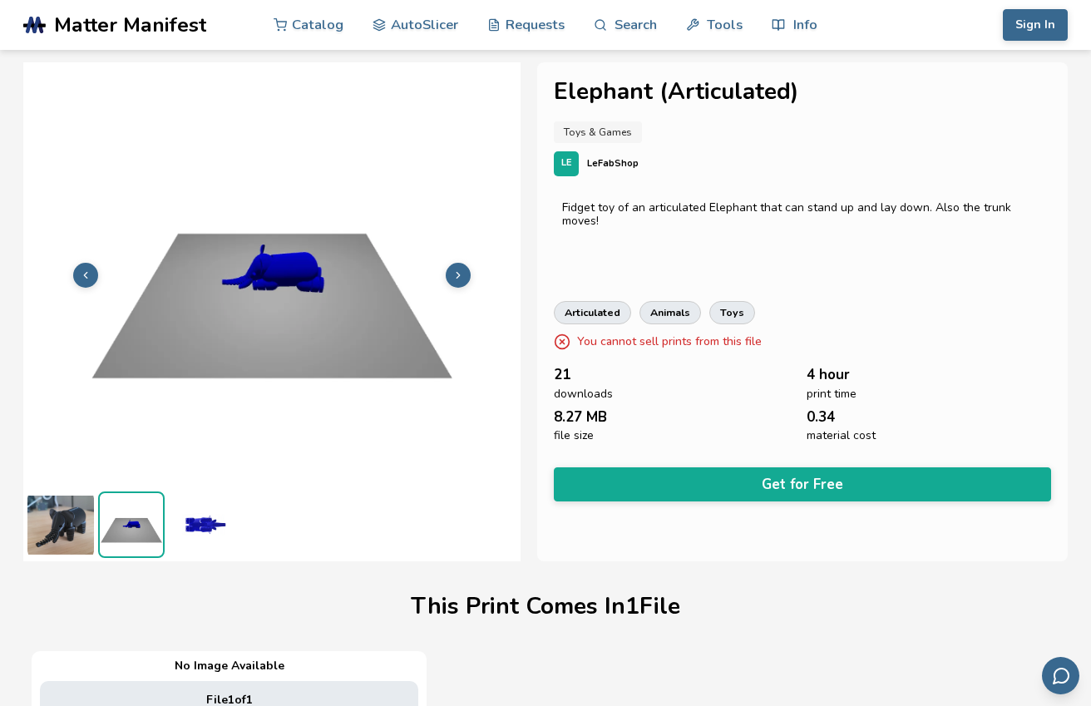
click at [464, 270] on button at bounding box center [458, 275] width 25 height 25
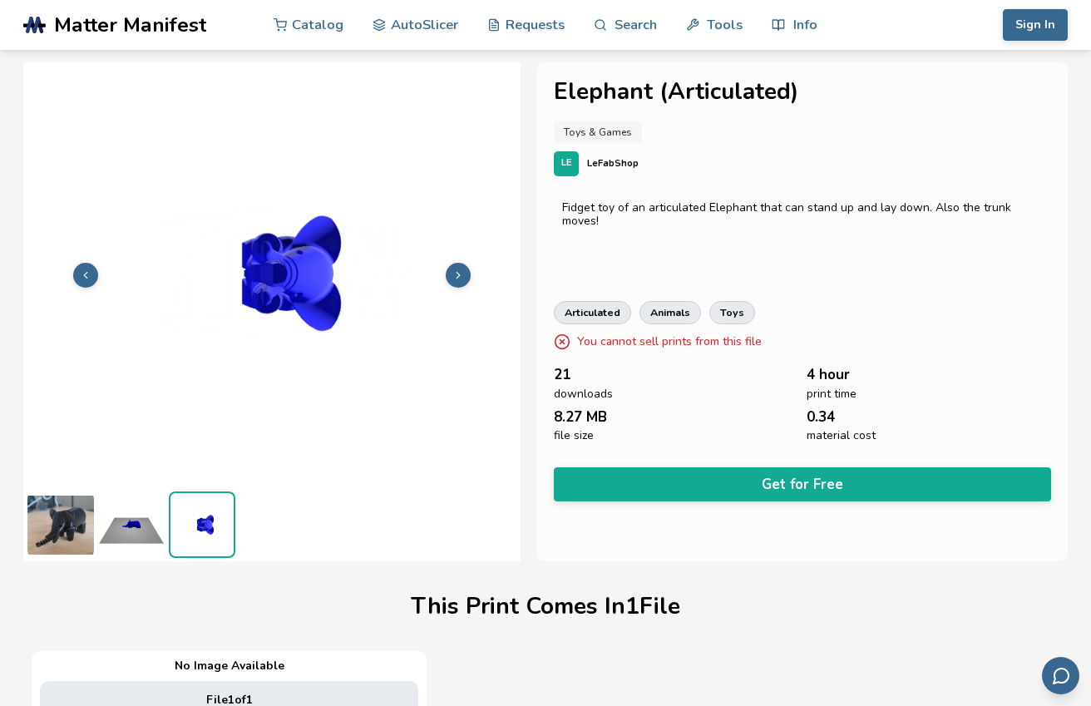
click at [464, 270] on button at bounding box center [458, 275] width 25 height 25
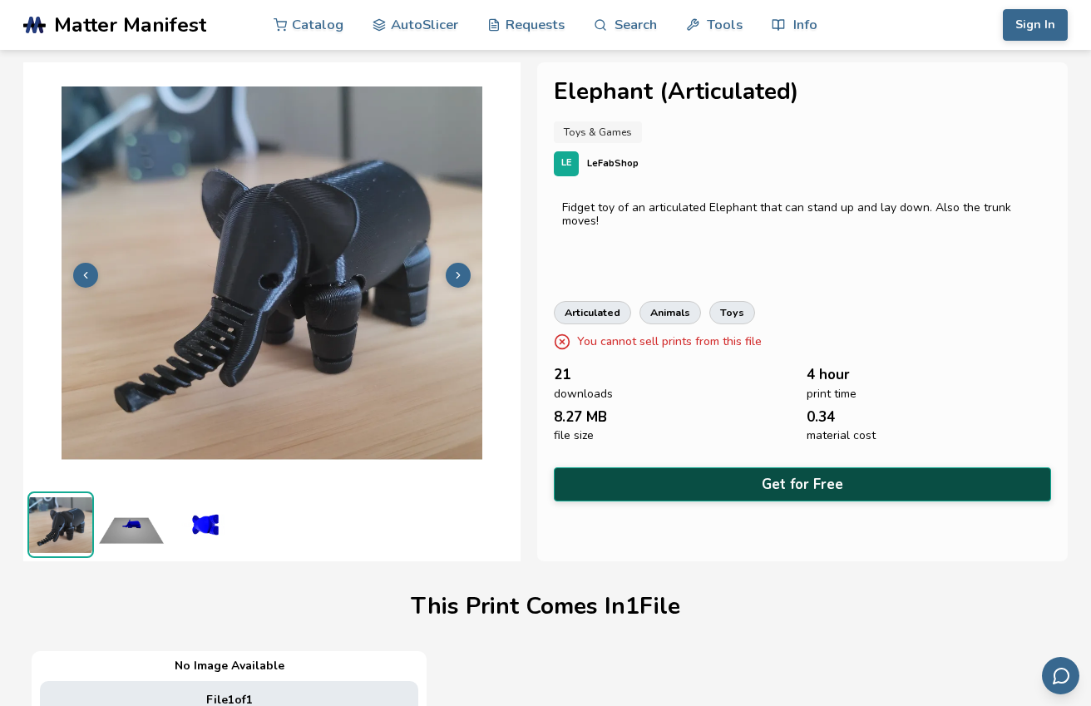
click at [710, 480] on button "Get for Free" at bounding box center [802, 484] width 497 height 34
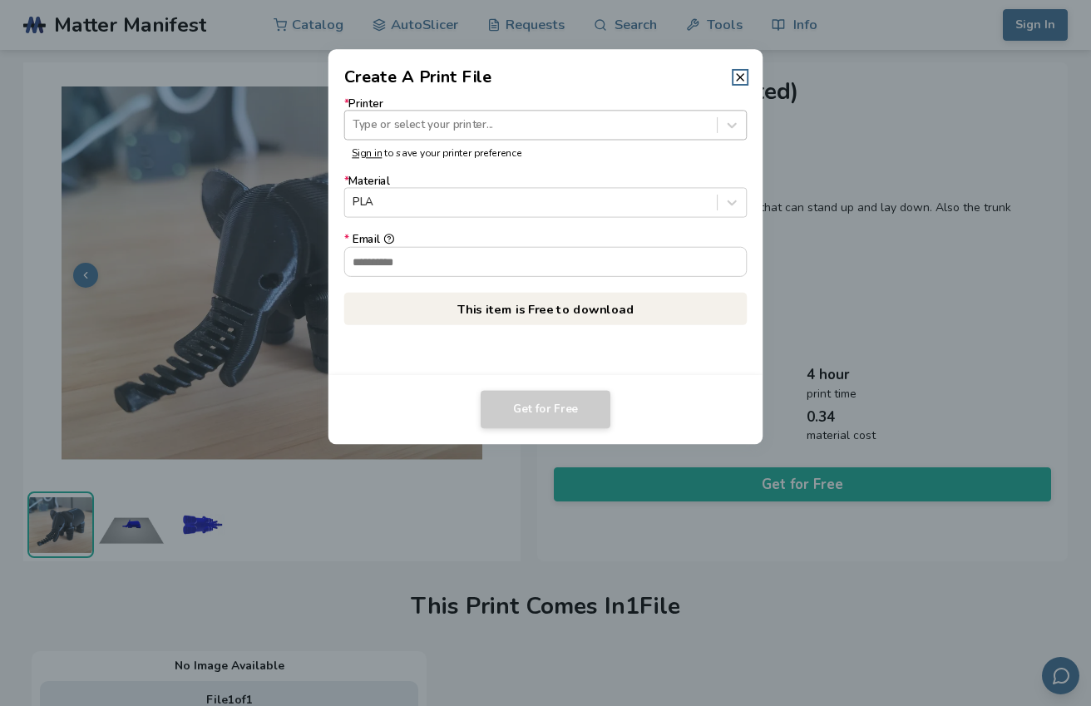
click at [506, 124] on div at bounding box center [531, 125] width 356 height 16
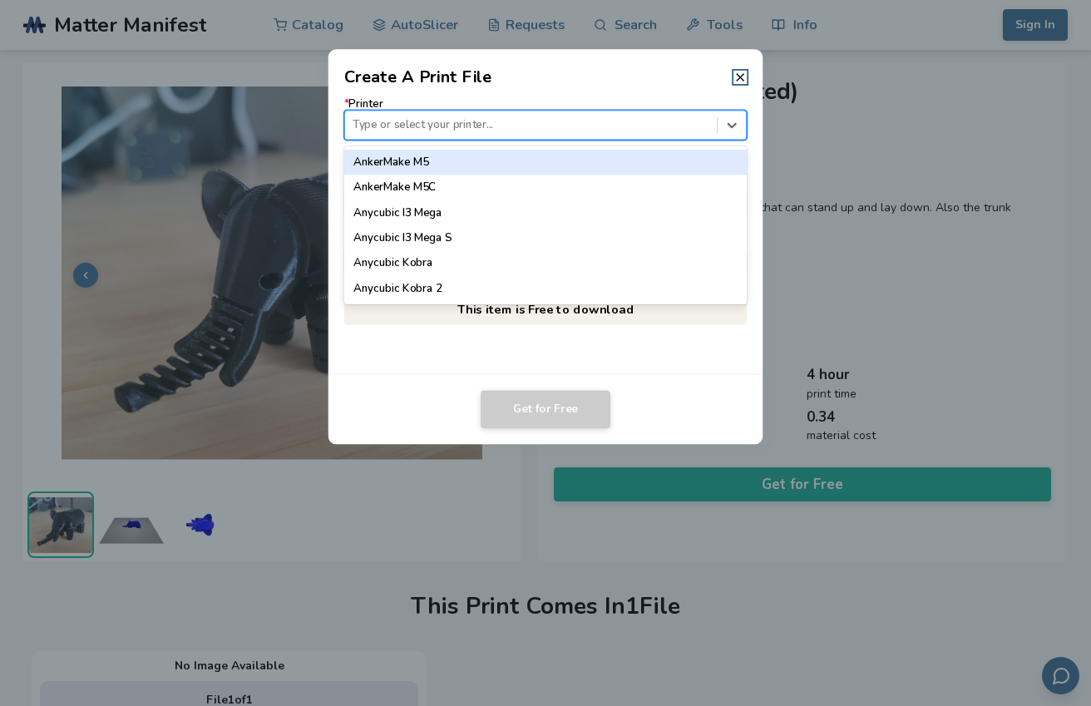
click at [487, 156] on div "AnkerMake M5" at bounding box center [545, 162] width 403 height 25
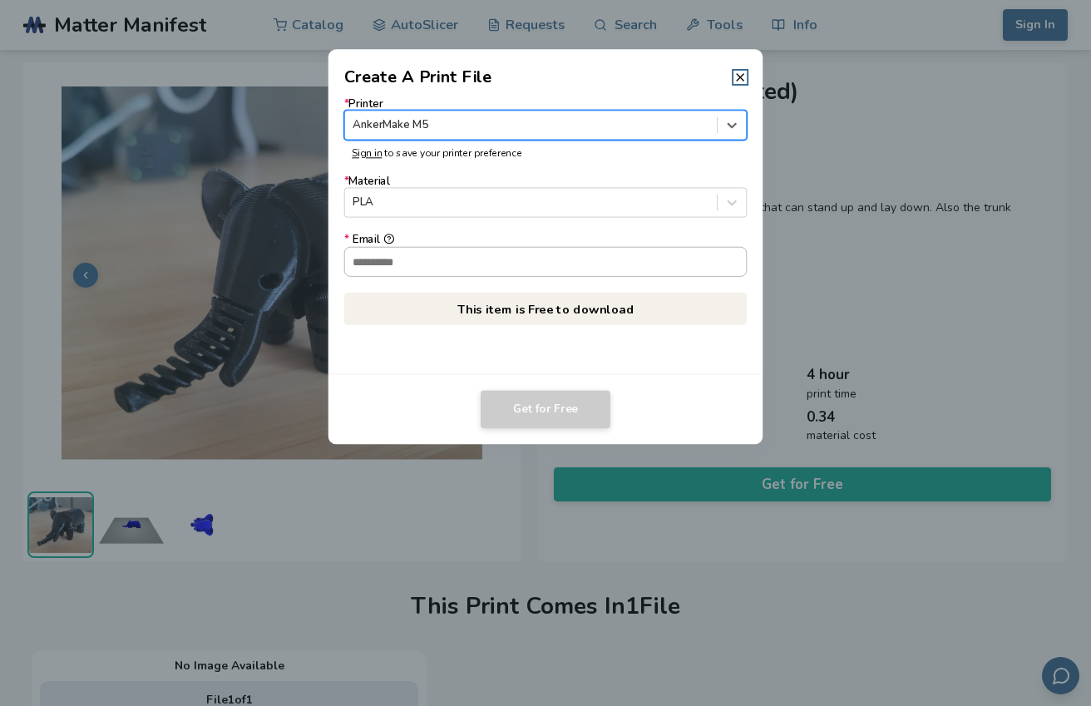
click at [497, 266] on input "* Email" at bounding box center [546, 261] width 402 height 28
paste input "**********"
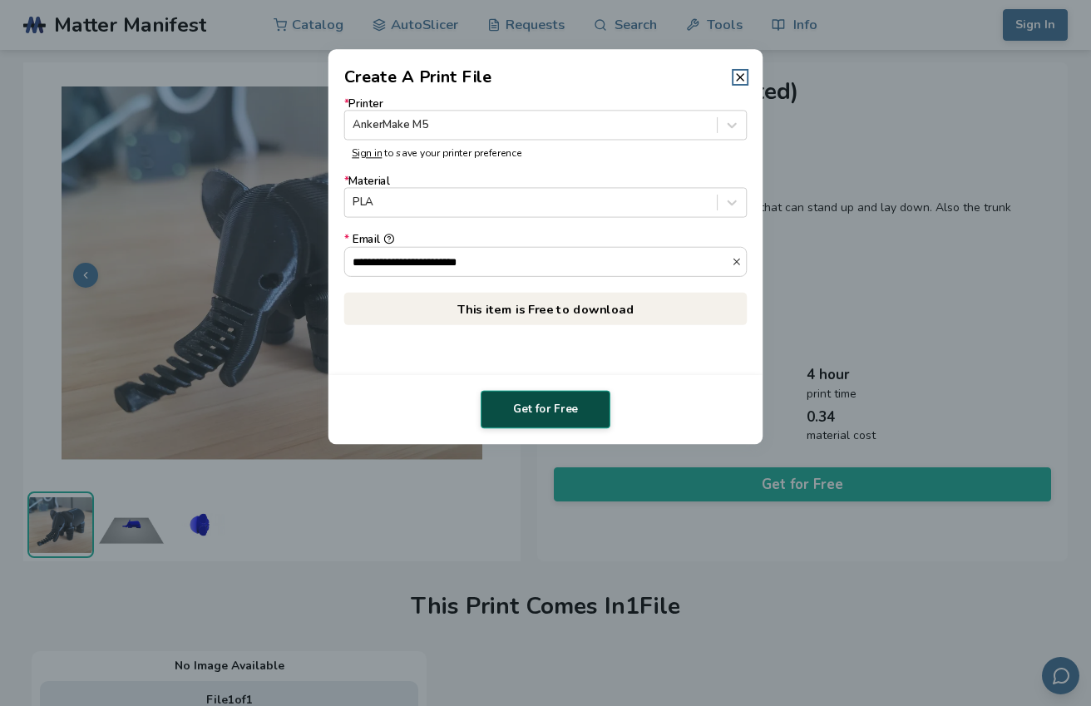
type input "**********"
click at [546, 413] on button "Get for Free" at bounding box center [546, 410] width 130 height 38
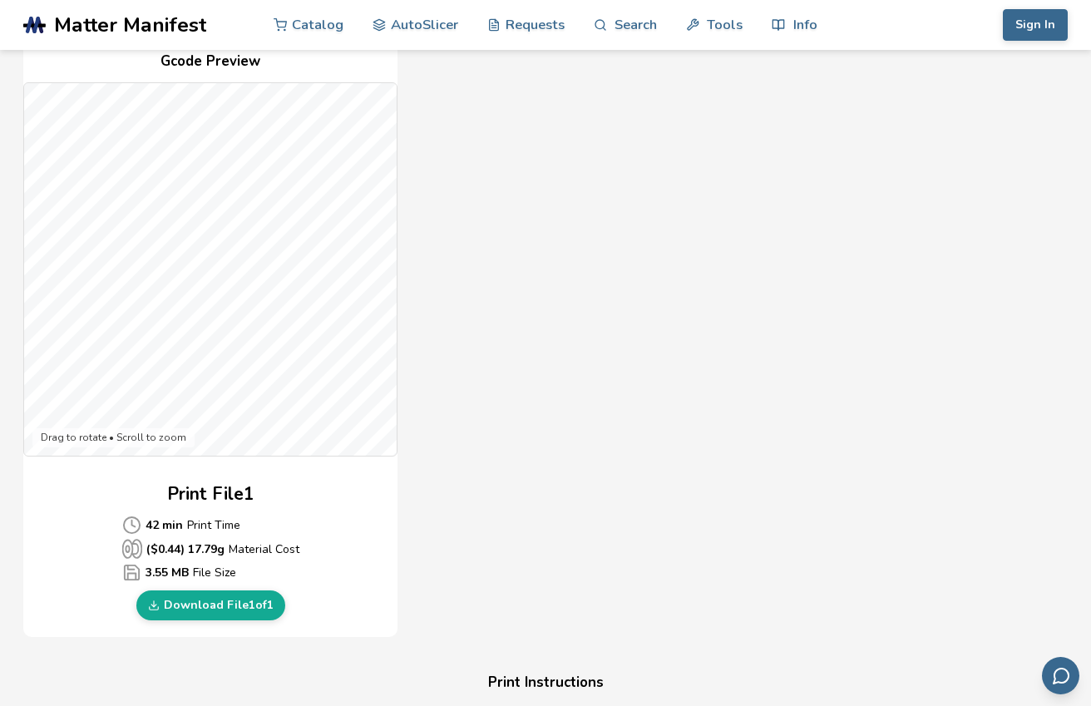
scroll to position [393, 0]
click at [222, 601] on link "Download File 1 of 1" at bounding box center [210, 604] width 149 height 30
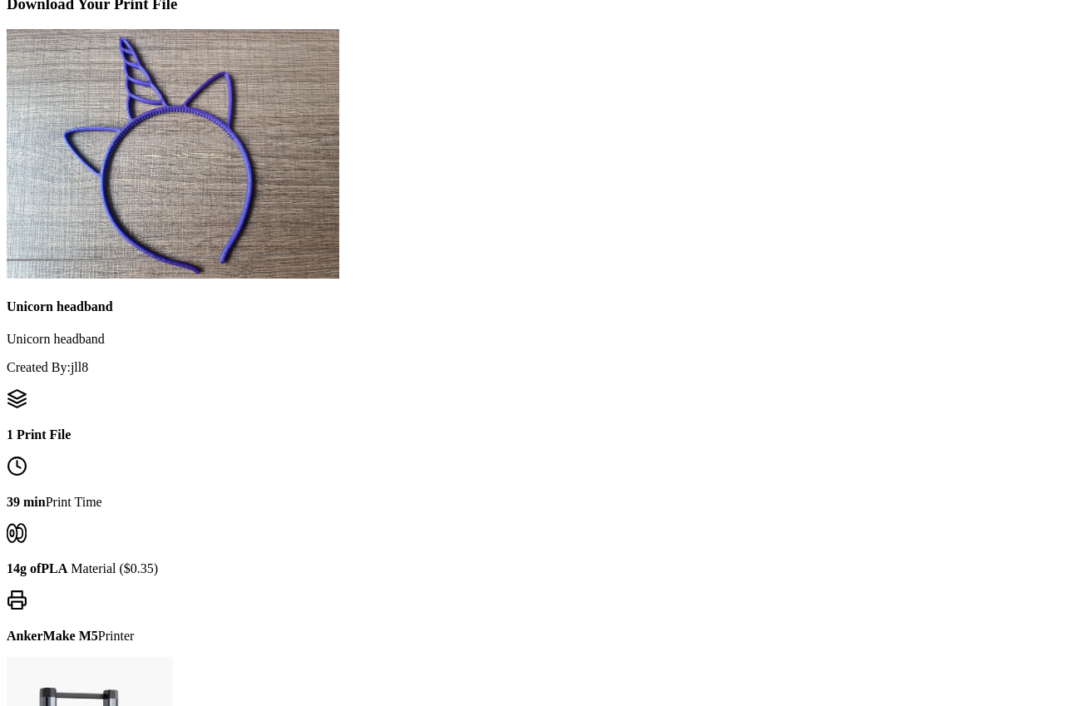
scroll to position [541, 0]
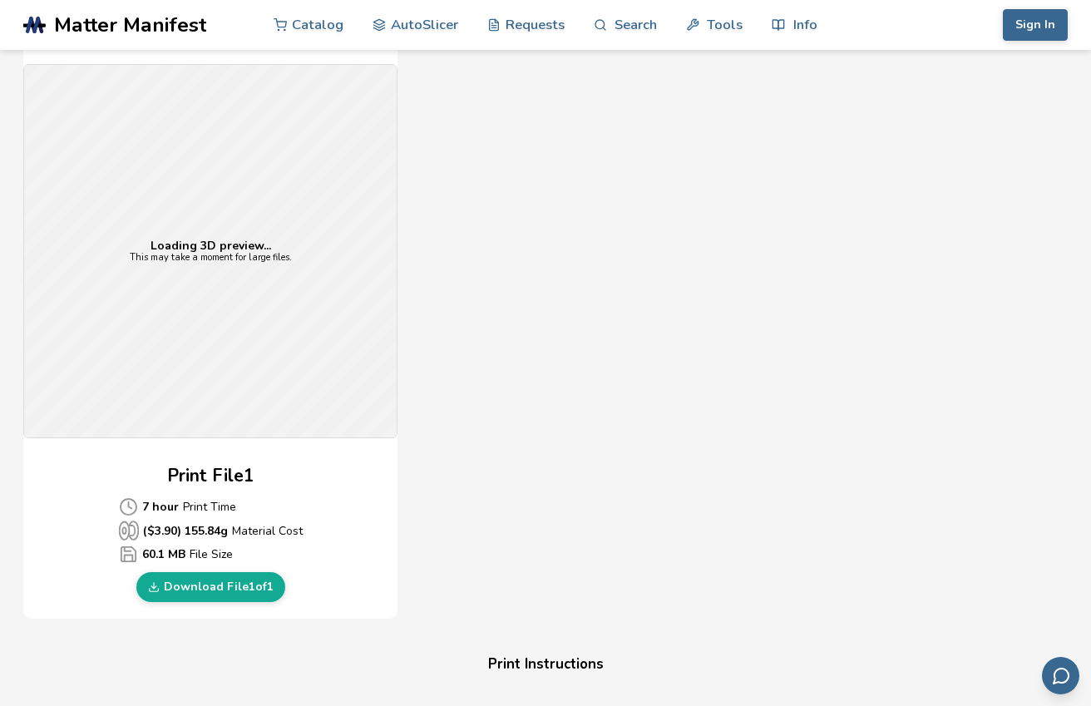
scroll to position [450, 0]
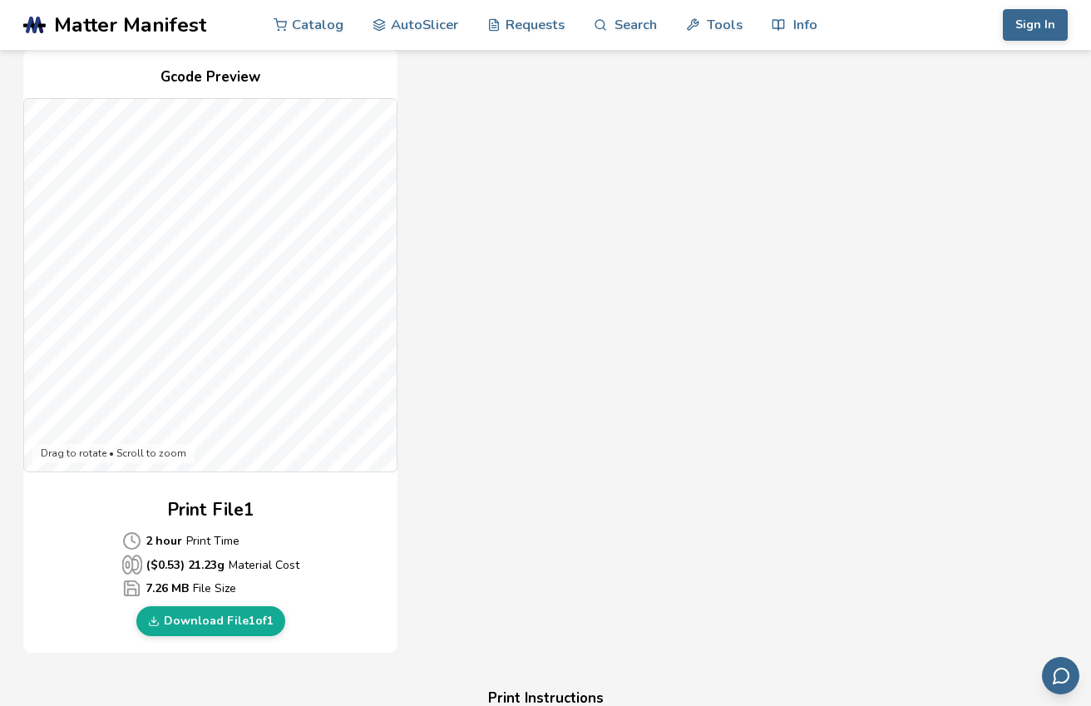
scroll to position [387, 0]
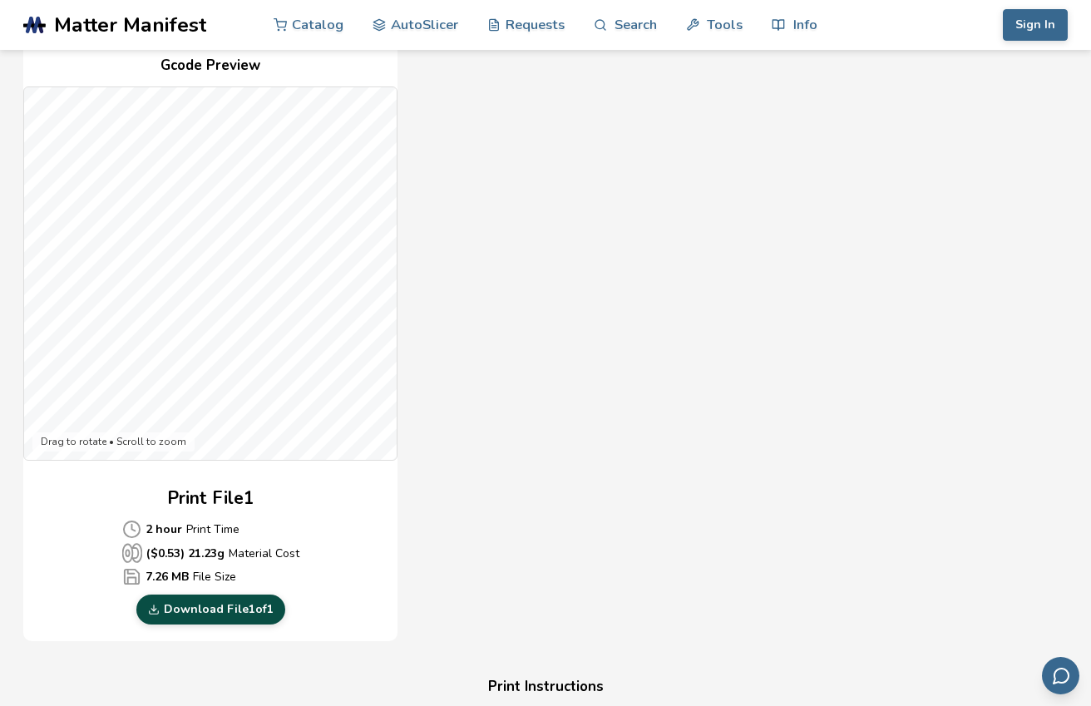
click at [197, 611] on link "Download File 1 of 1" at bounding box center [210, 610] width 149 height 30
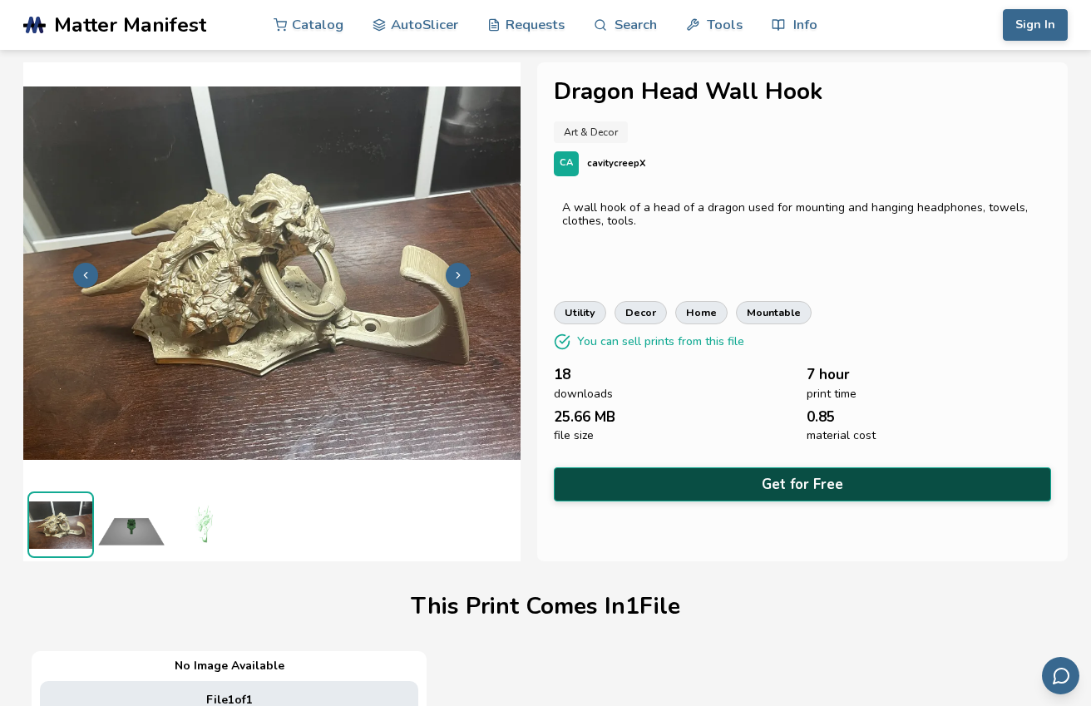
click at [754, 476] on button "Get for Free" at bounding box center [802, 484] width 497 height 34
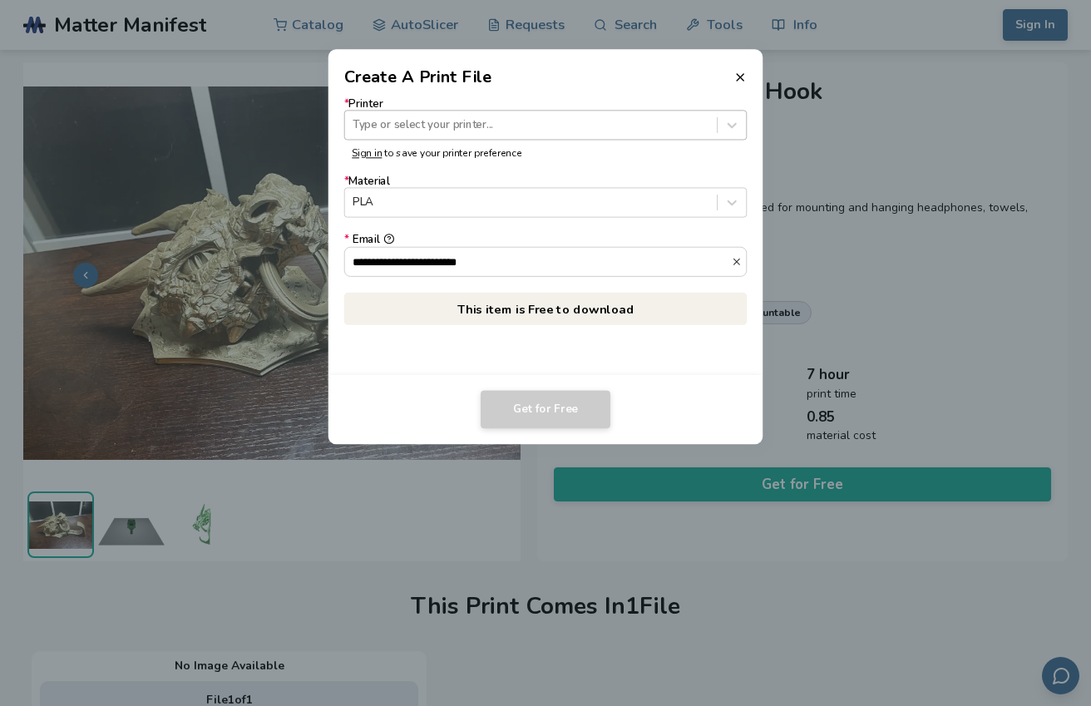
click at [487, 126] on div at bounding box center [531, 125] width 356 height 16
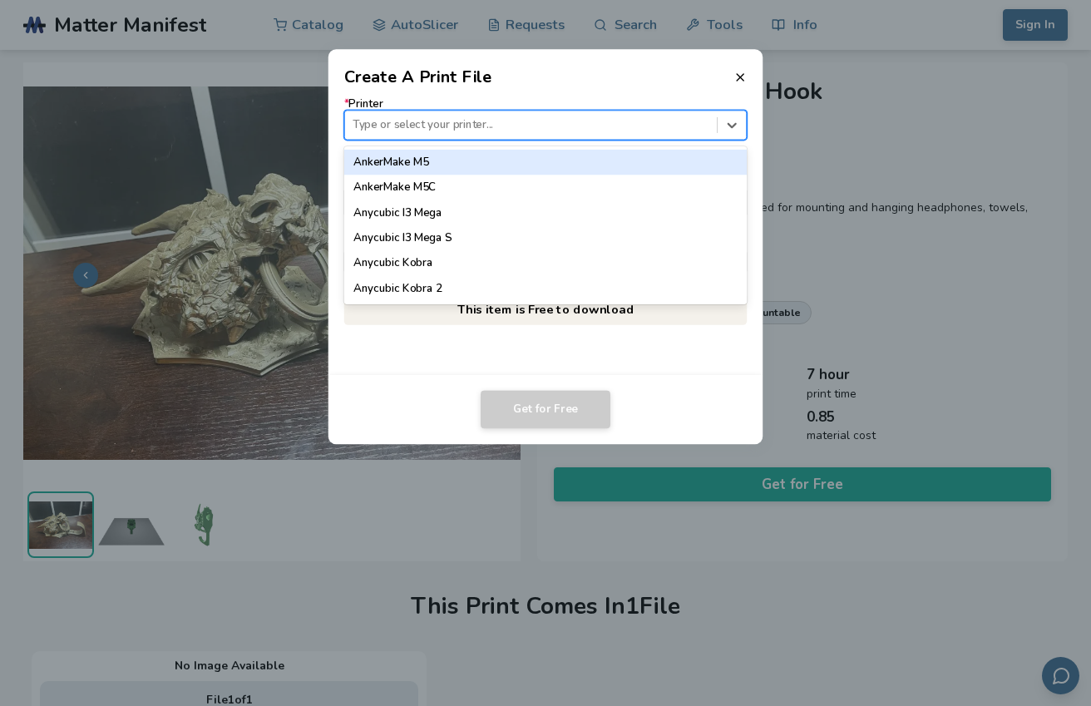
click at [474, 160] on div "AnkerMake M5" at bounding box center [545, 162] width 403 height 25
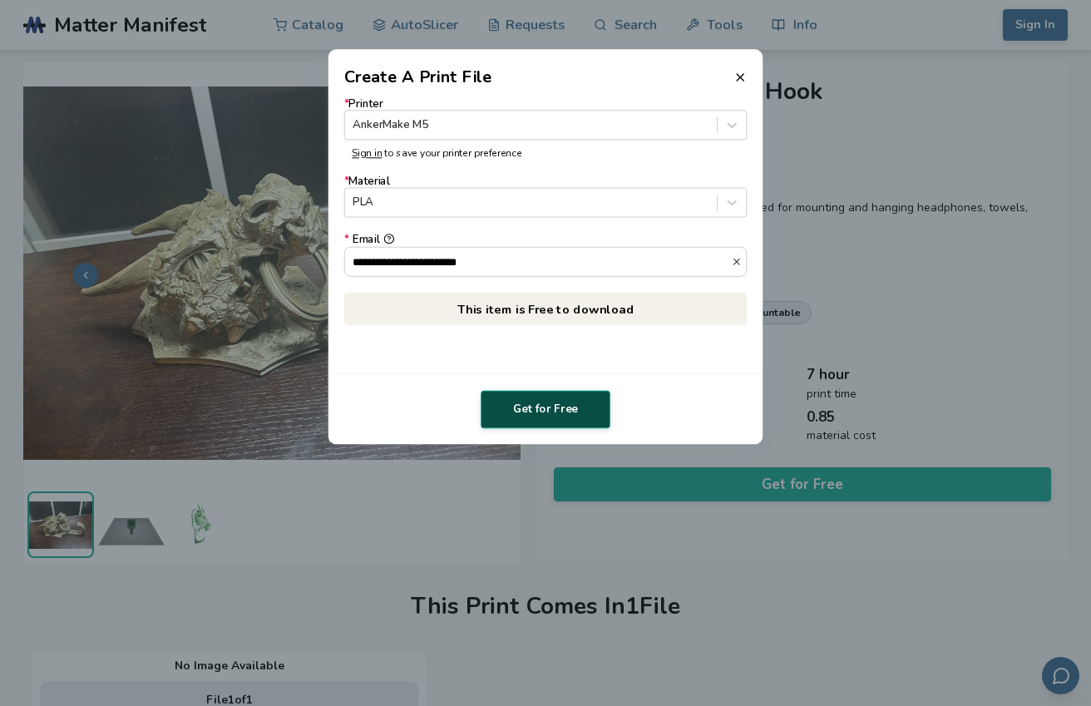
click at [574, 418] on button "Get for Free" at bounding box center [546, 410] width 130 height 38
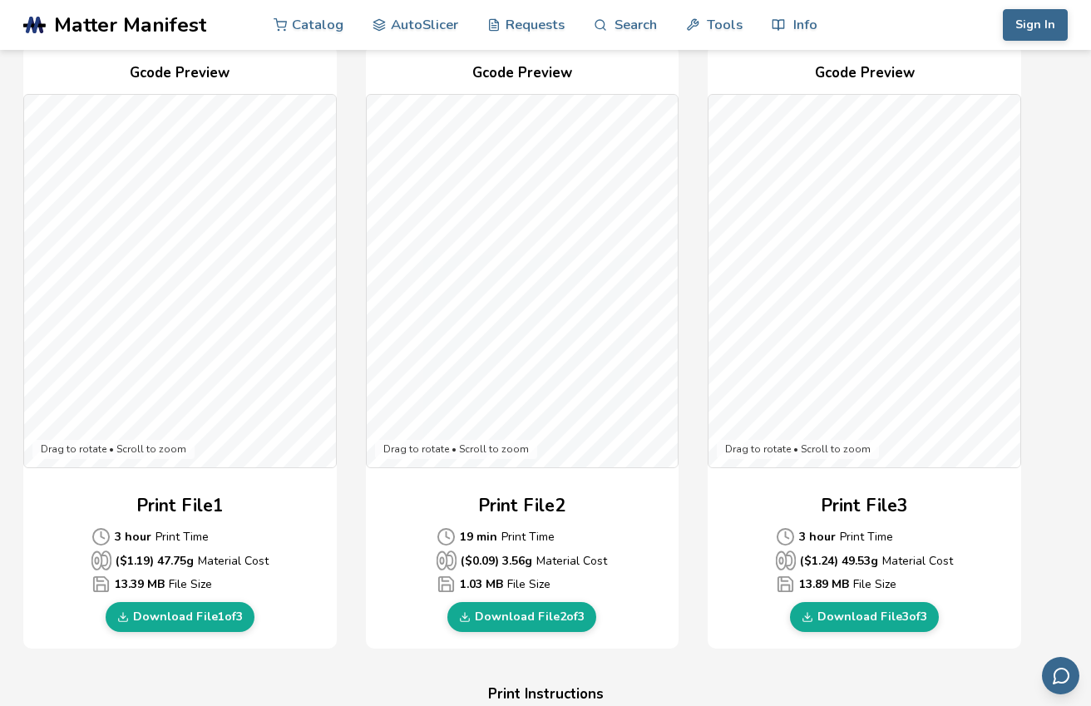
scroll to position [381, 0]
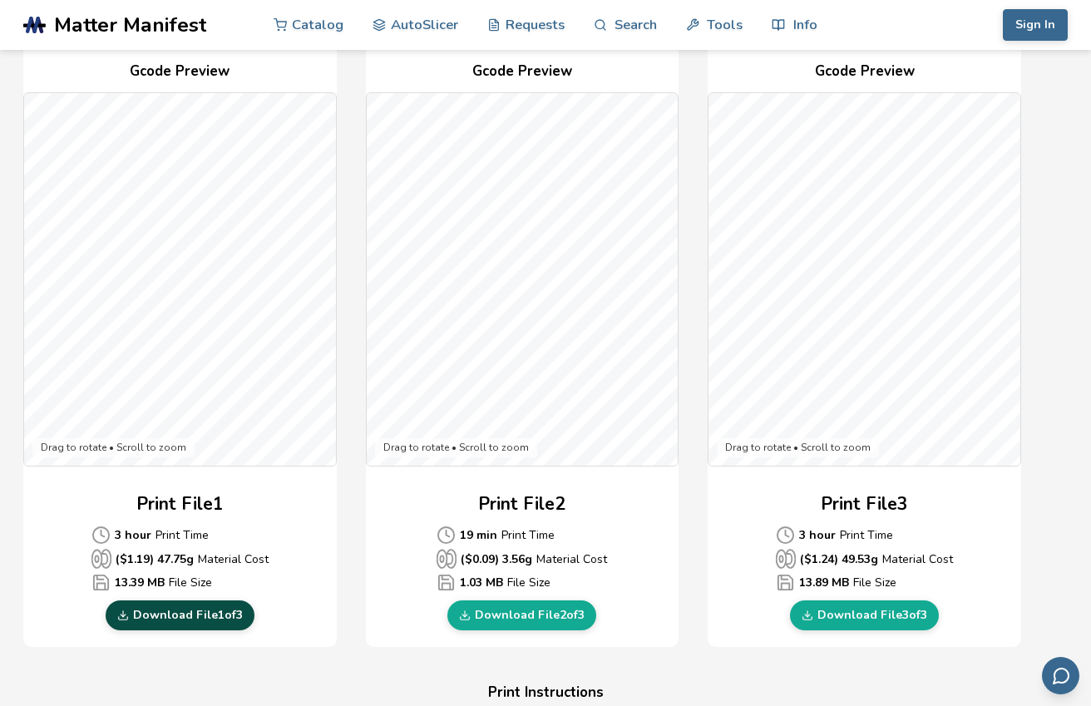
click at [208, 611] on link "Download File 1 of 3" at bounding box center [180, 616] width 149 height 30
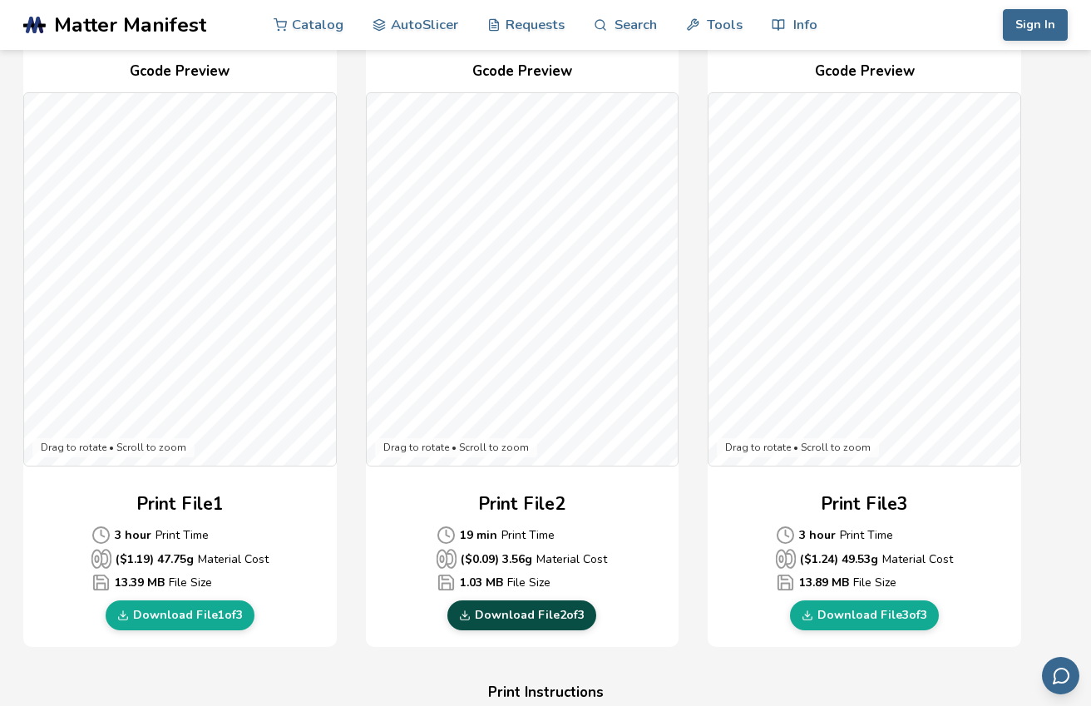
click at [495, 612] on link "Download File 2 of 3" at bounding box center [522, 616] width 149 height 30
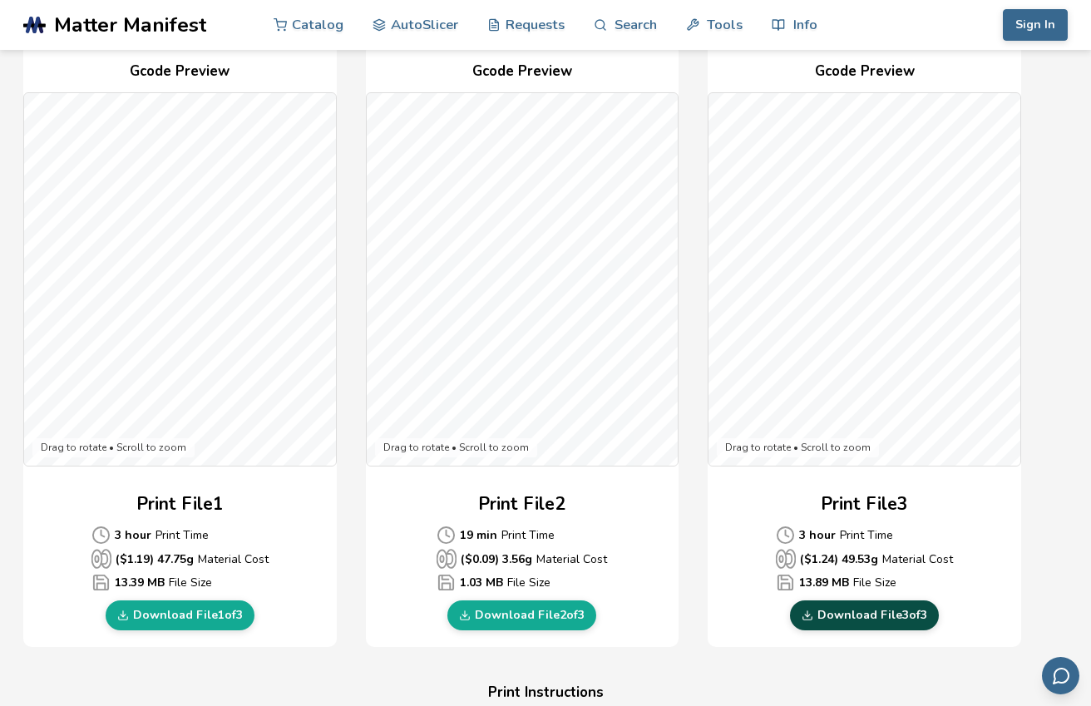
click at [829, 614] on link "Download File 3 of 3" at bounding box center [864, 616] width 149 height 30
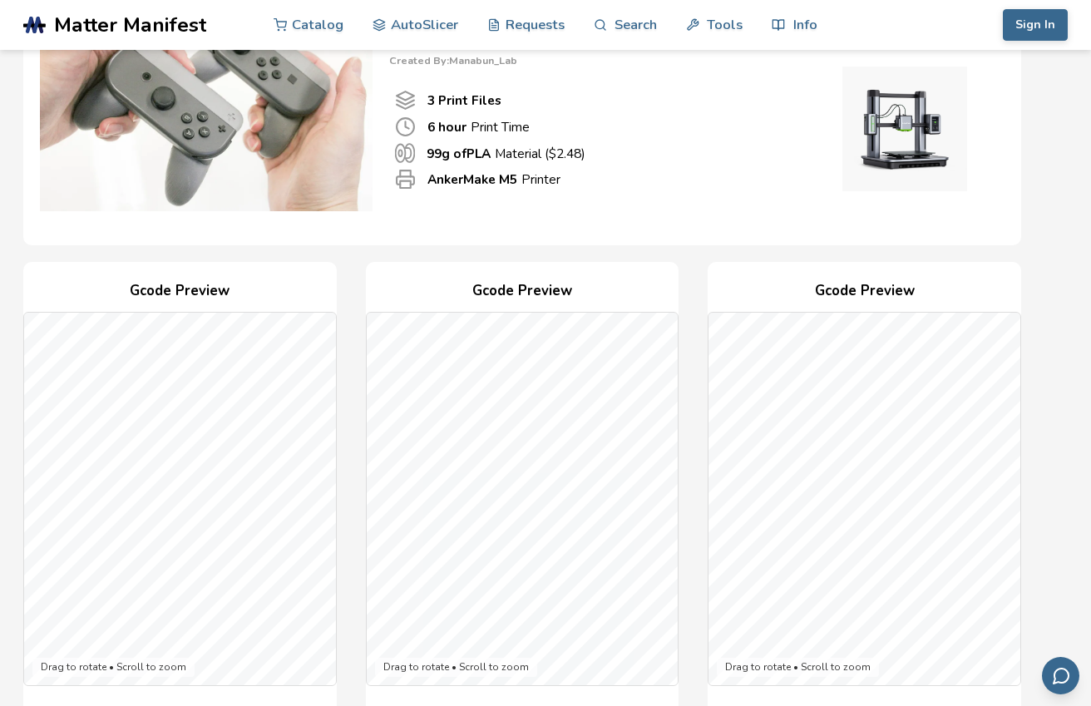
scroll to position [156, 0]
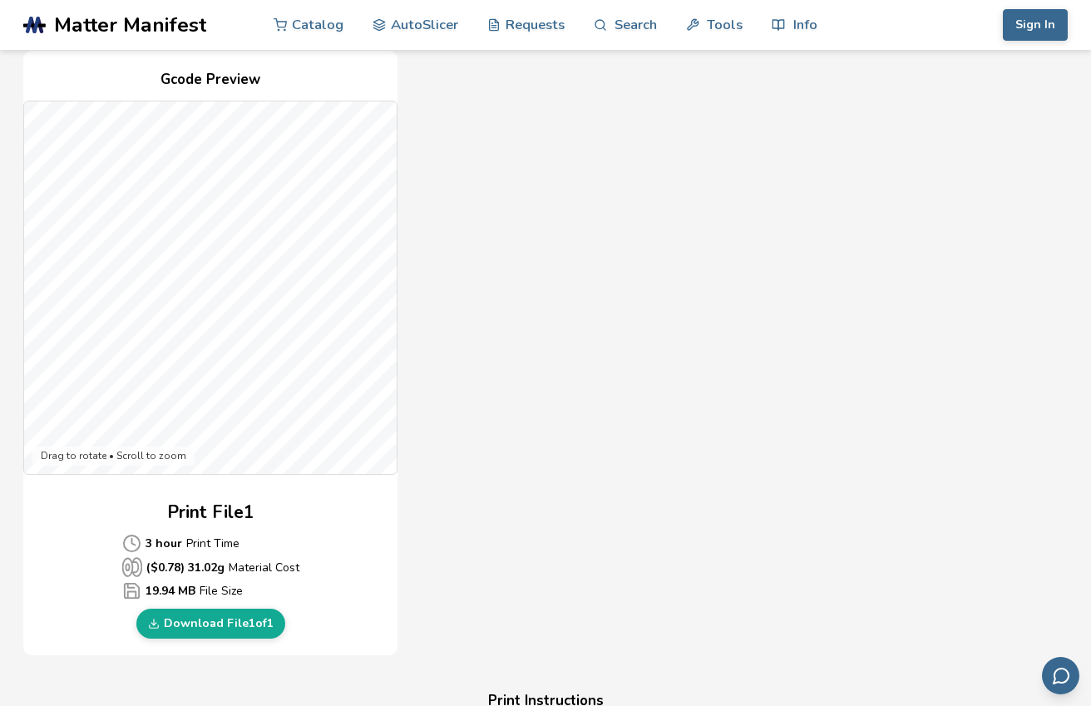
scroll to position [377, 0]
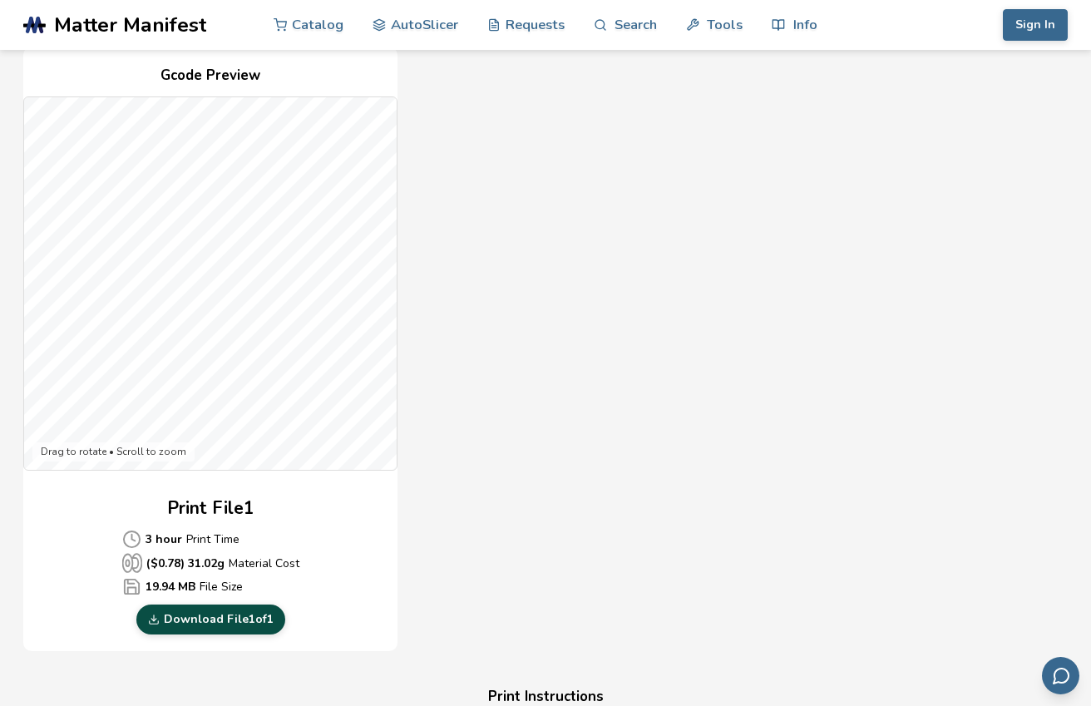
click at [244, 617] on link "Download File 1 of 1" at bounding box center [210, 620] width 149 height 30
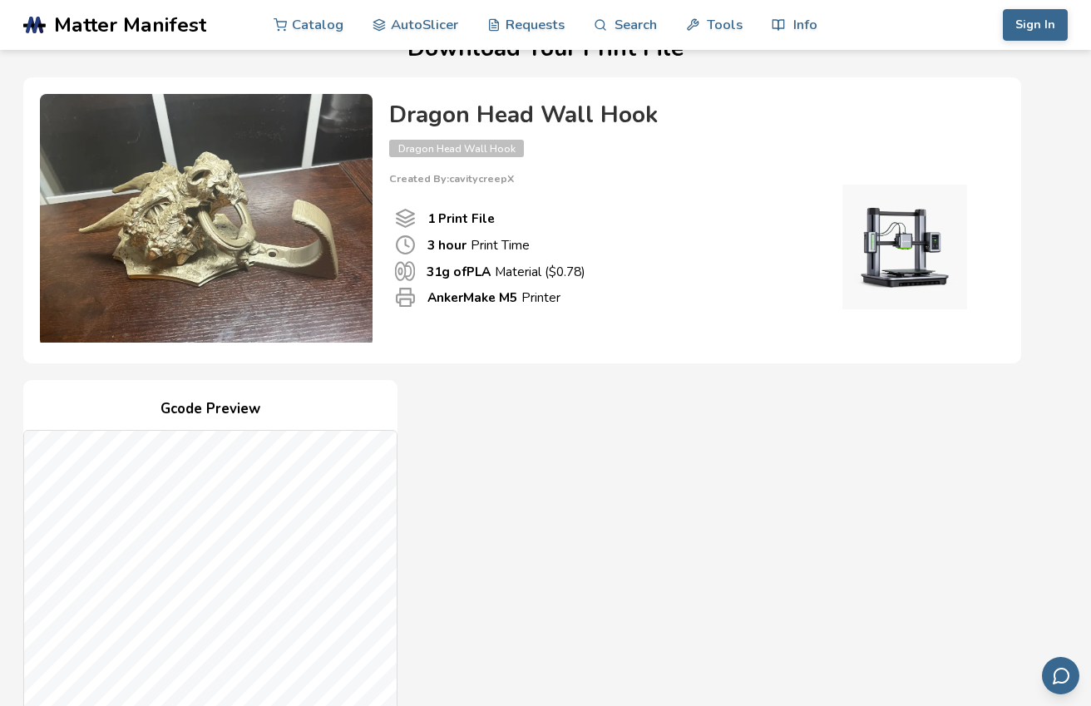
scroll to position [0, 0]
